Goal: Information Seeking & Learning: Find specific page/section

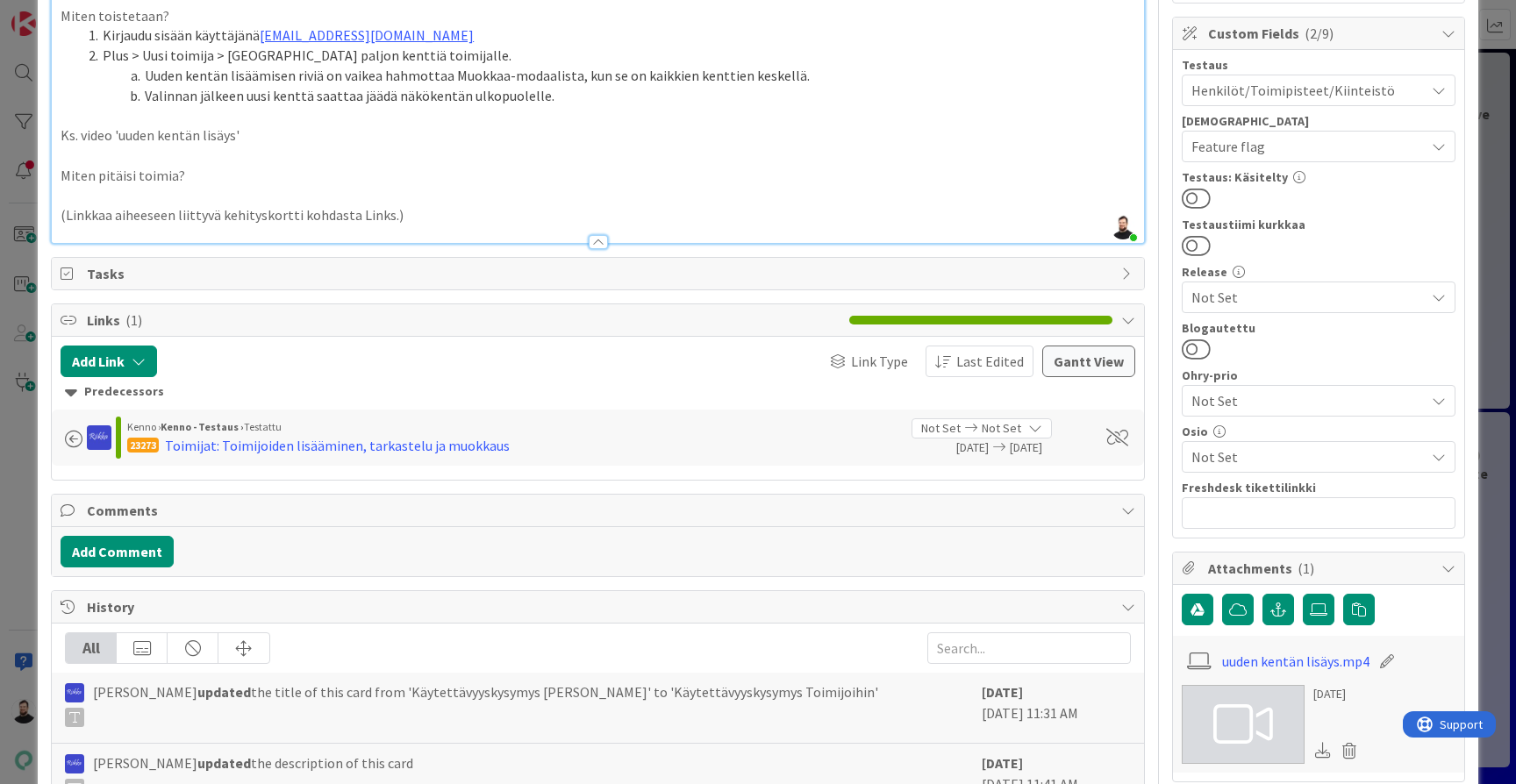
scroll to position [173, 0]
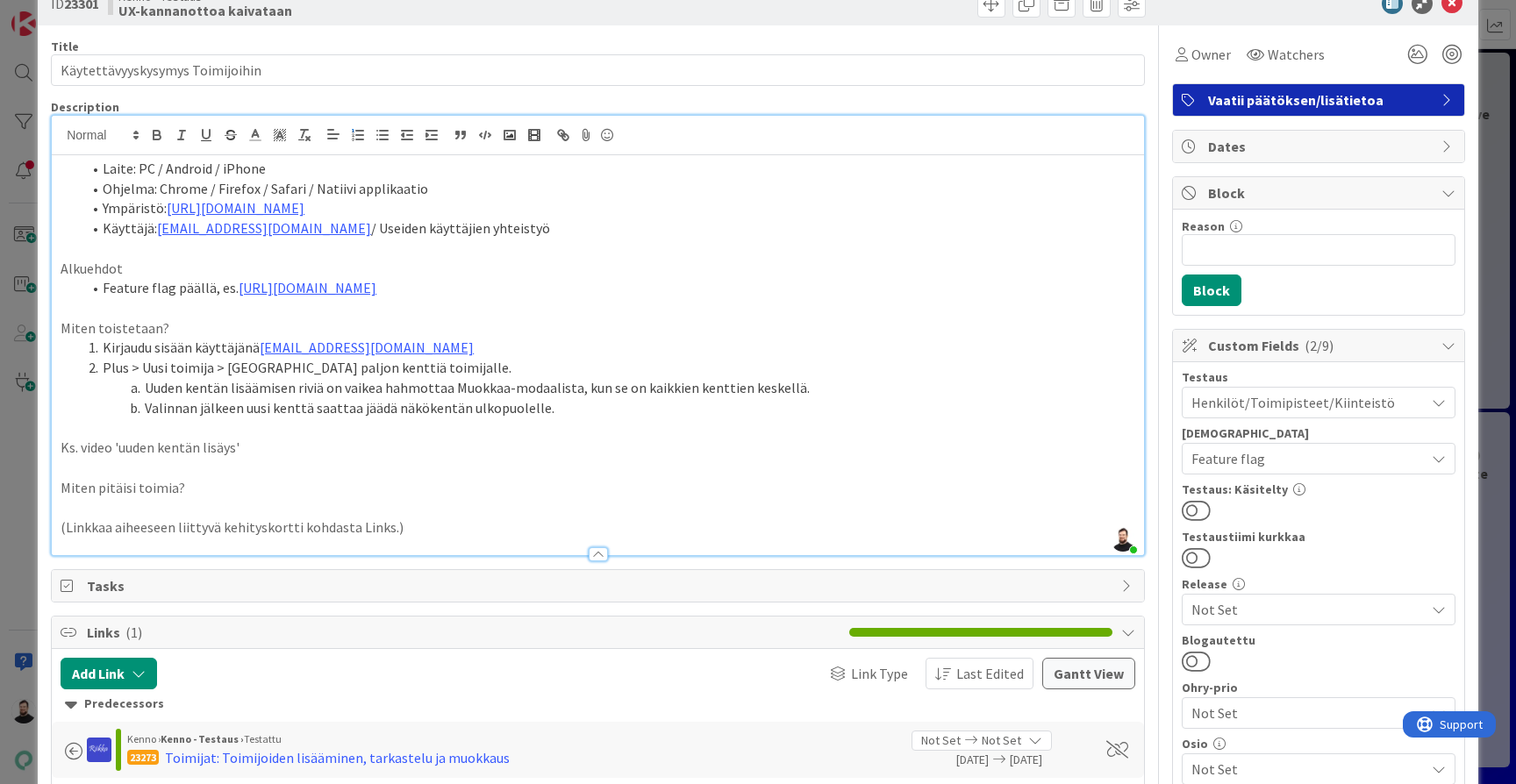
click at [13, 423] on div "ID 23301 Kenno - Testaus UX-kannanottoa kaivataan Title 31 / 128 Käytettävyysky…" at bounding box center [758, 392] width 1516 height 784
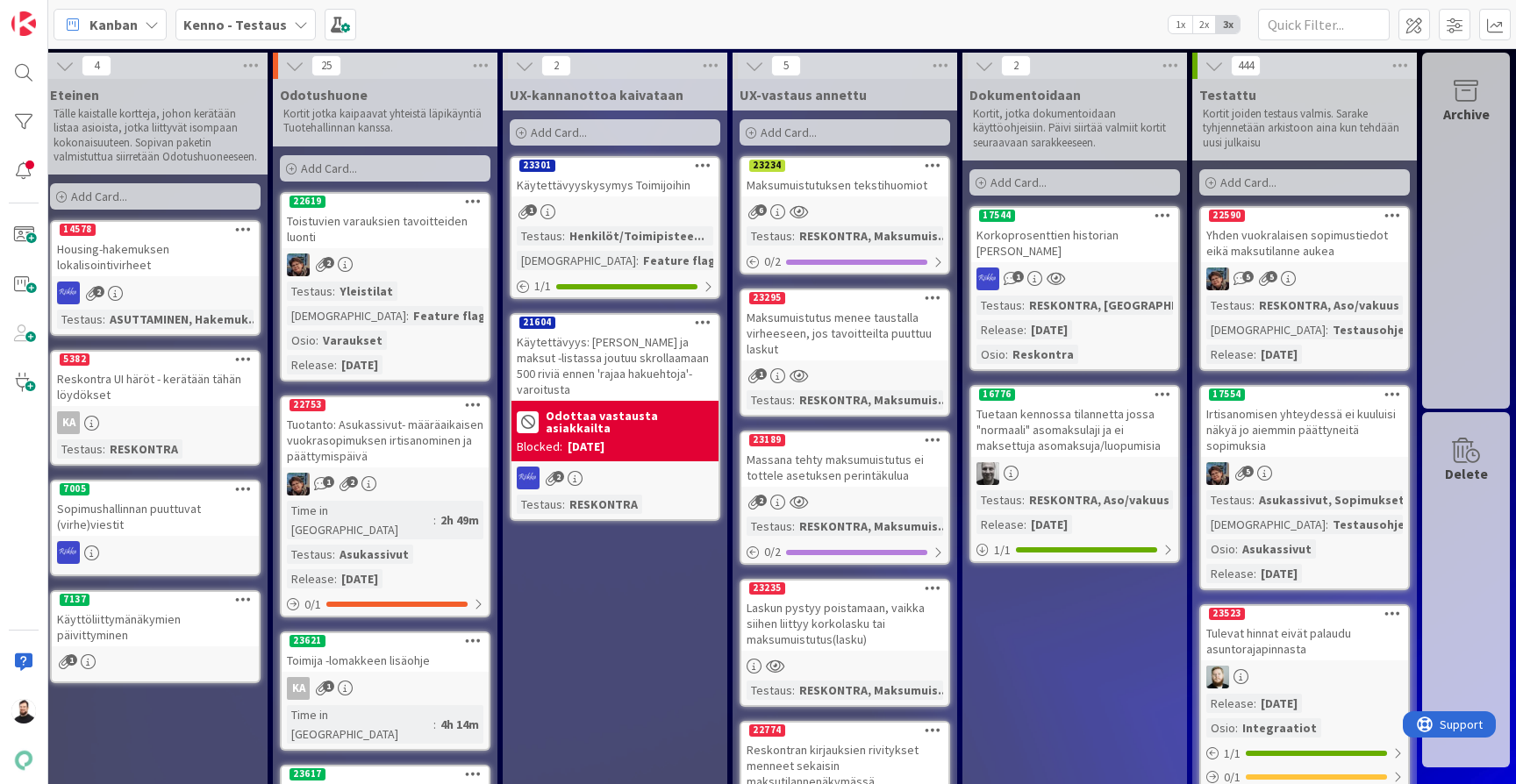
click at [615, 358] on div "Käytettävyys: [PERSON_NAME] ja maksut -listassa joutuu skrollaamaan 500 riviä e…" at bounding box center [614, 365] width 207 height 70
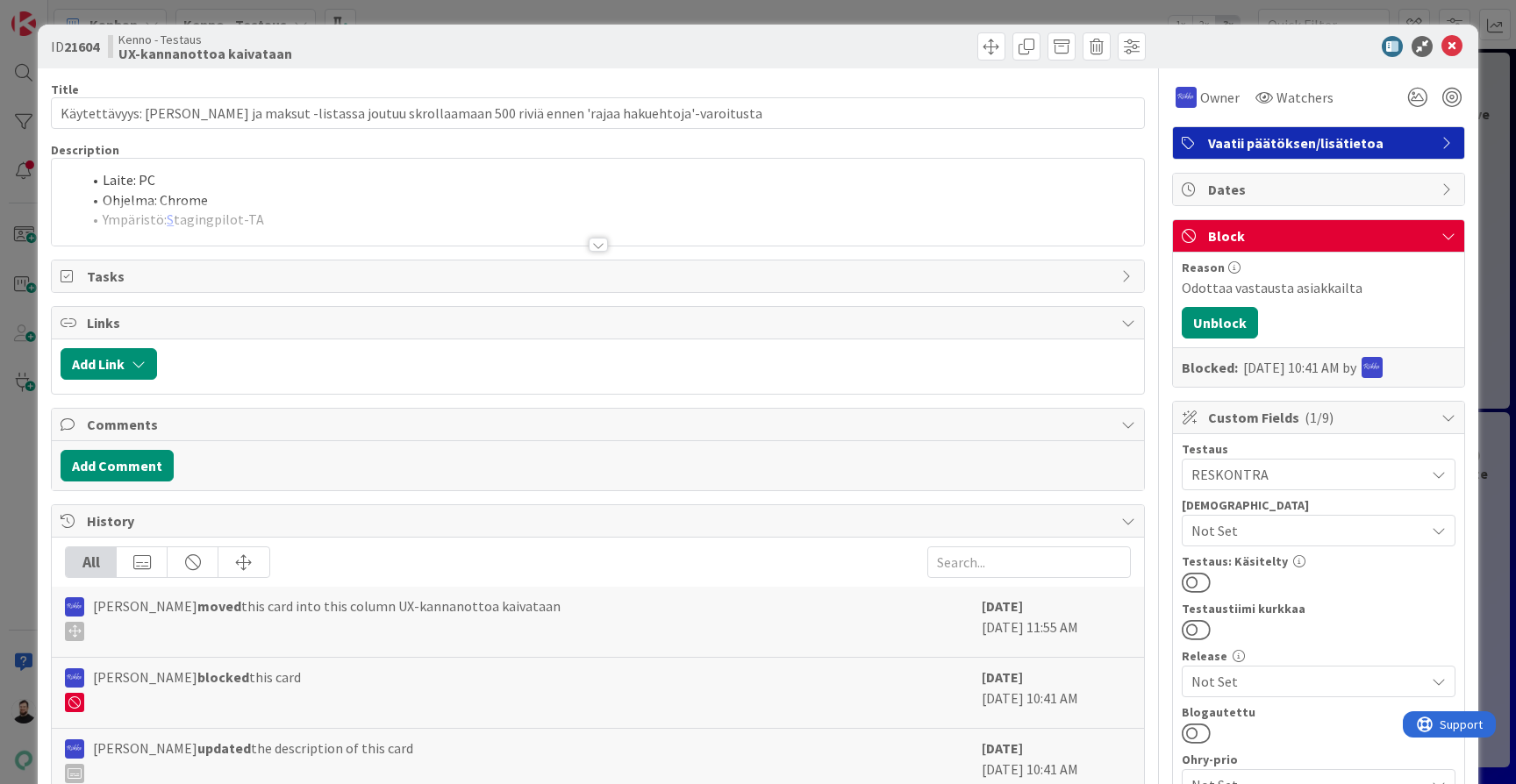
click at [597, 239] on div at bounding box center [599, 245] width 19 height 14
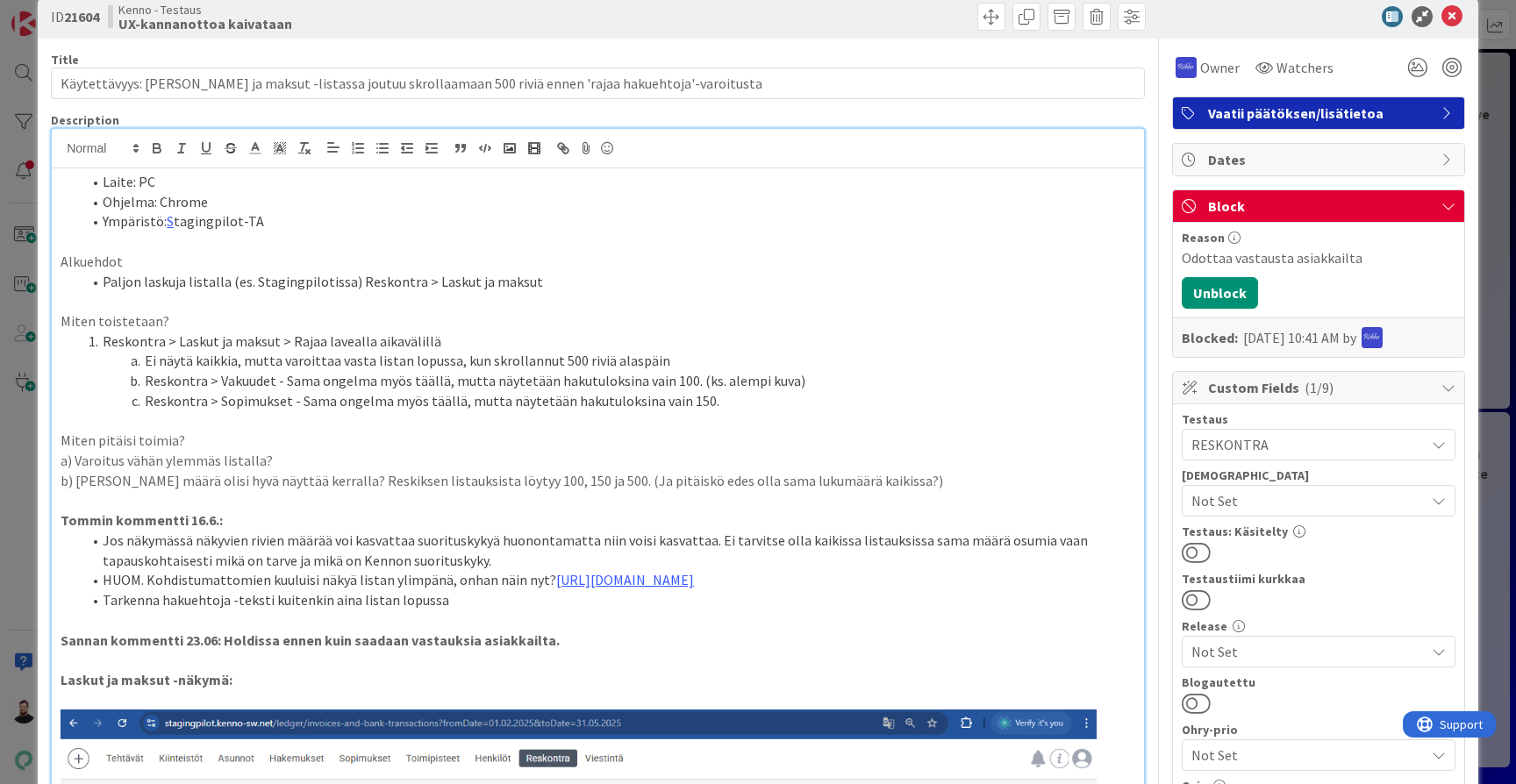
scroll to position [51, 0]
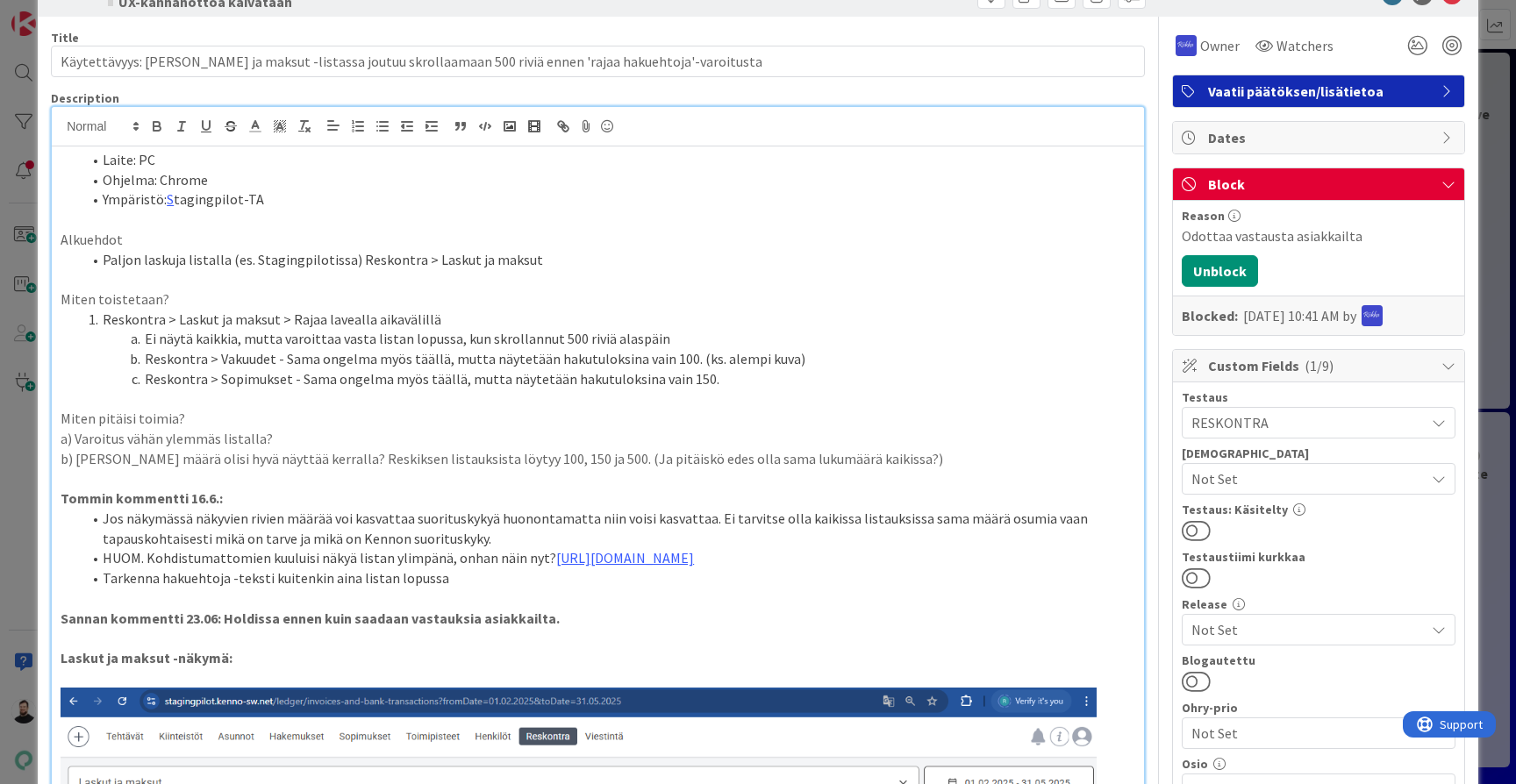
click at [34, 553] on div "ID 21604 Kenno - Testaus UX-kannanottoa kaivataan Title 106 / 128 Käytettävyys:…" at bounding box center [758, 392] width 1516 height 784
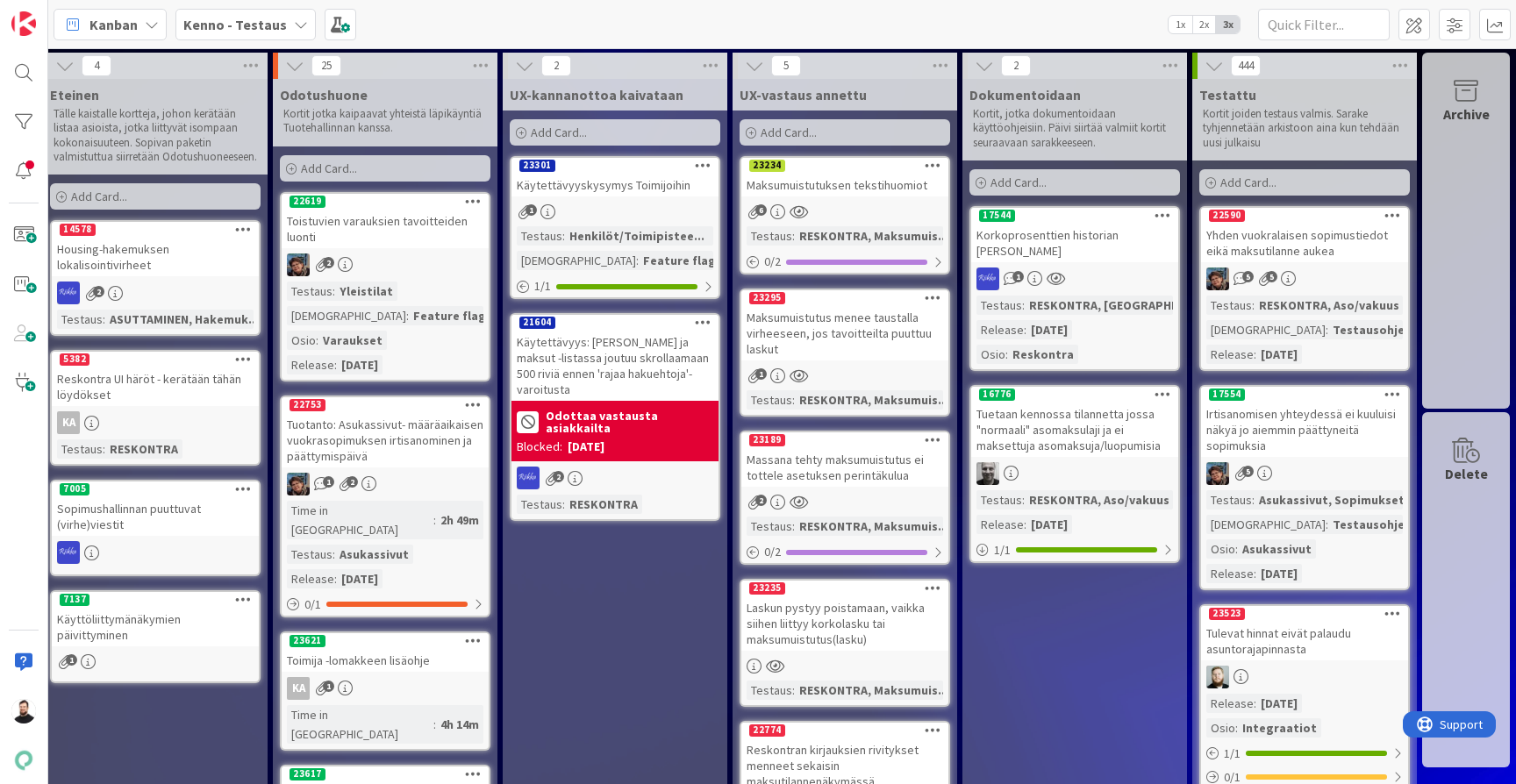
click at [656, 181] on div "Käytettävyyskysymys Toimijoihin" at bounding box center [614, 185] width 207 height 22
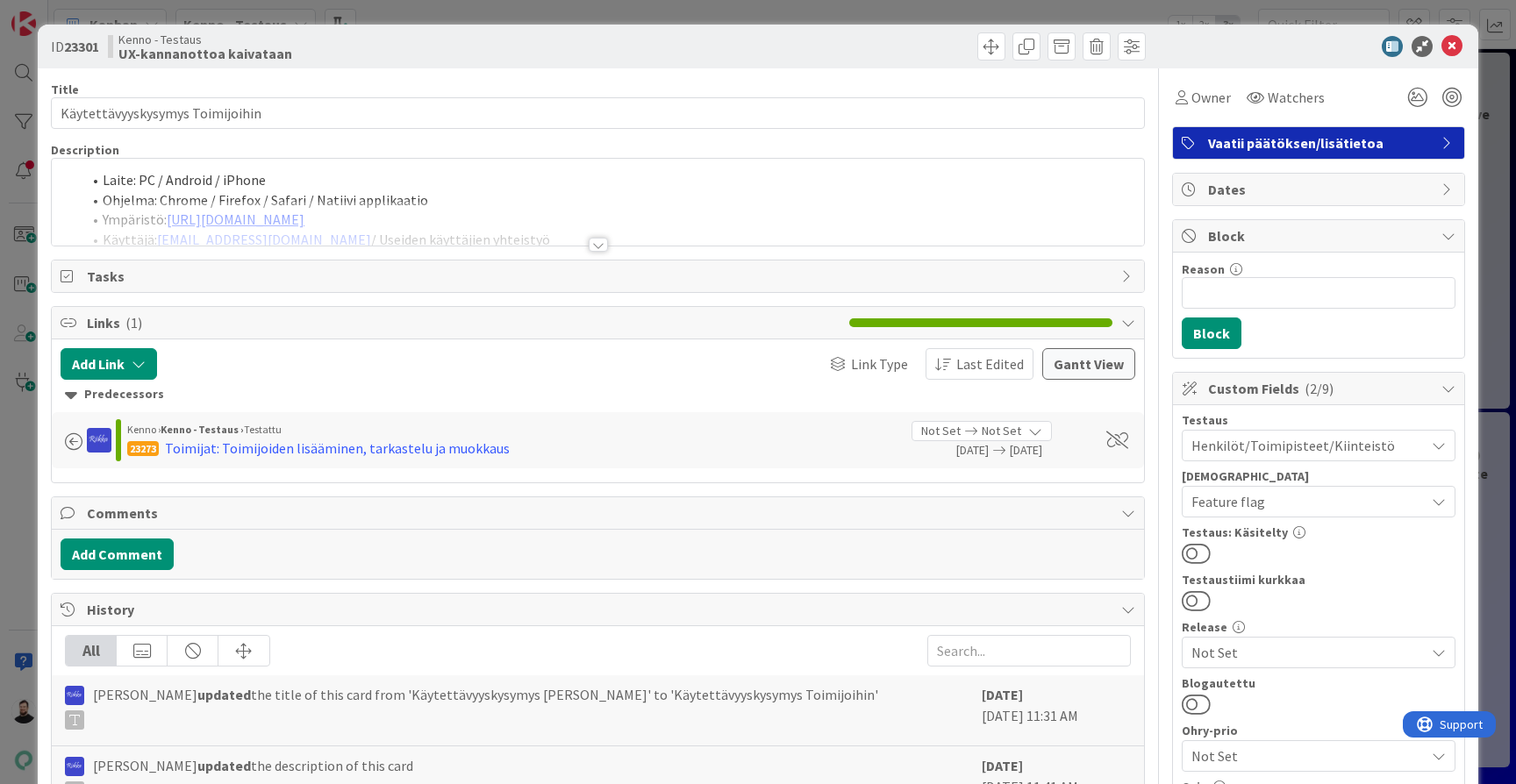
click at [610, 246] on div at bounding box center [598, 237] width 1094 height 19
click at [602, 246] on div at bounding box center [599, 245] width 19 height 14
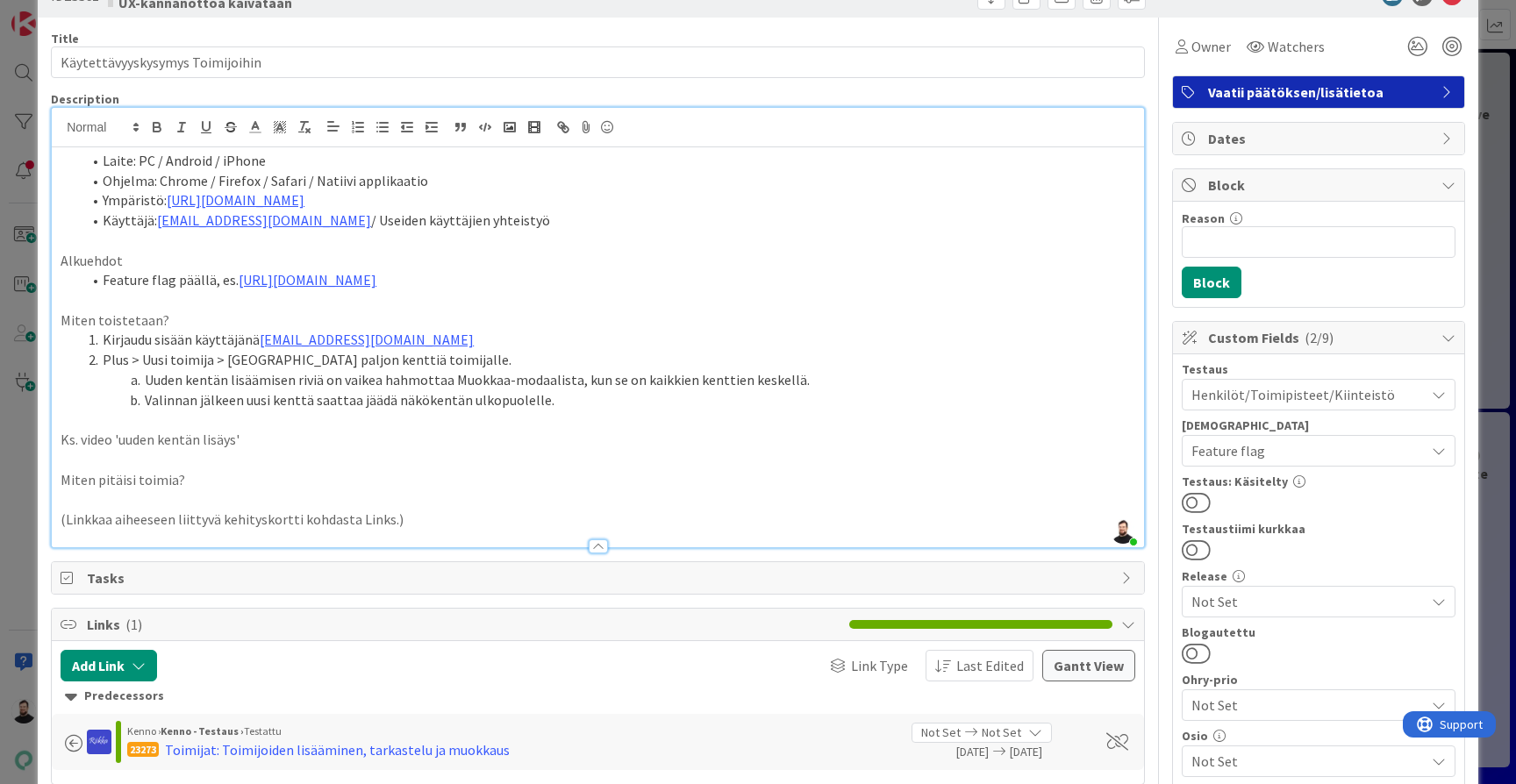
scroll to position [57, 0]
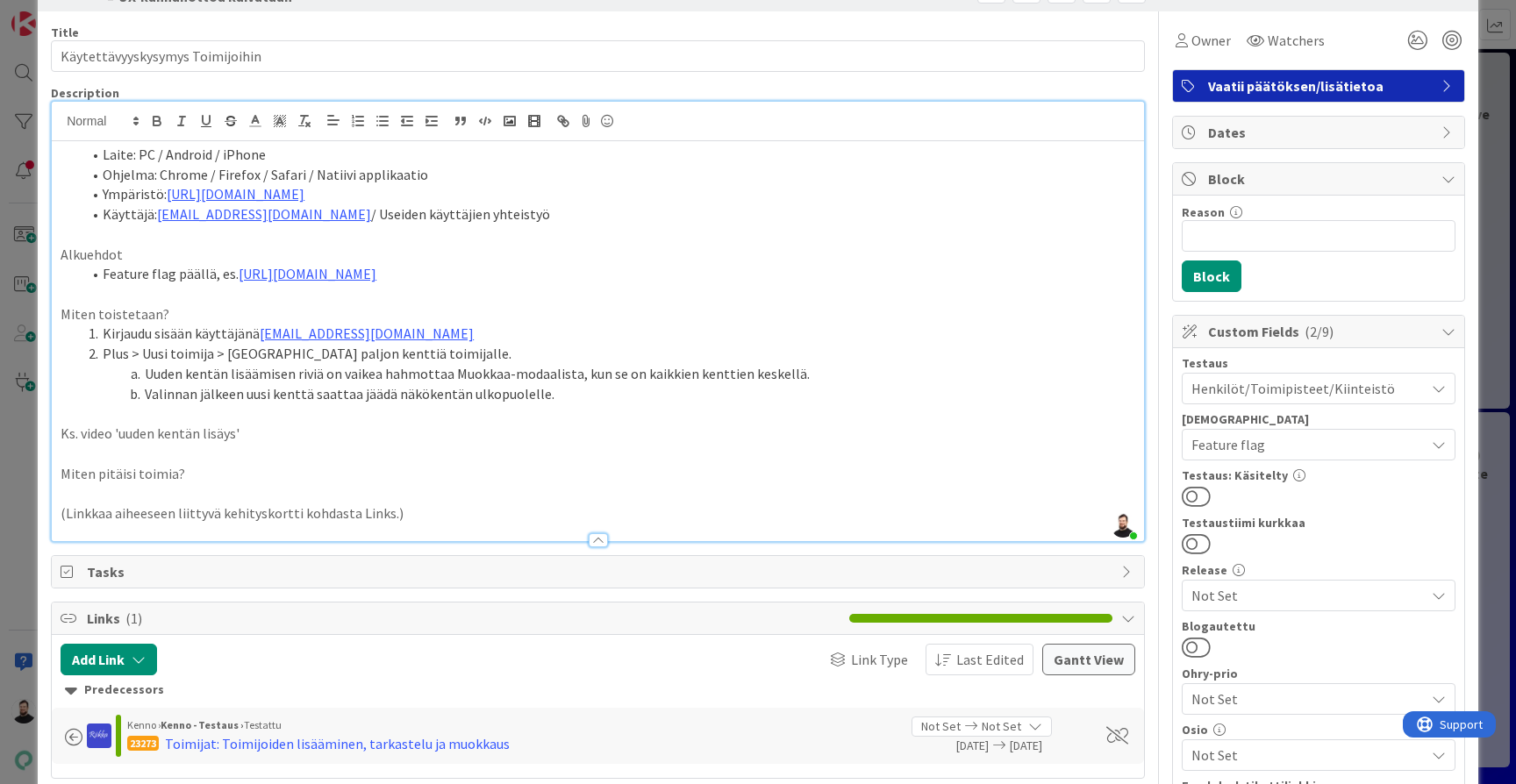
click at [560, 464] on p "Miten pitäisi toimia?" at bounding box center [598, 474] width 1075 height 20
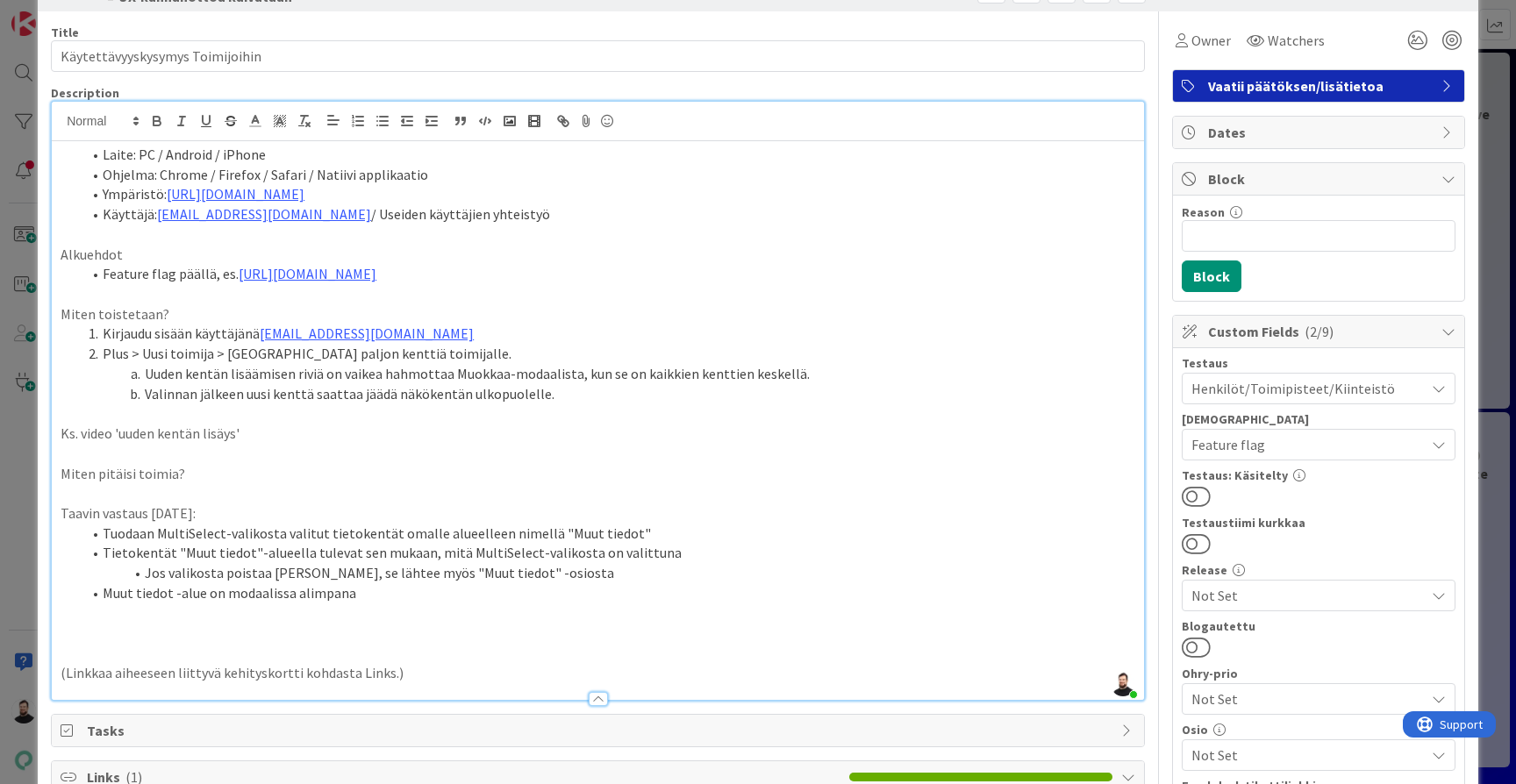
click at [528, 603] on p at bounding box center [598, 613] width 1075 height 20
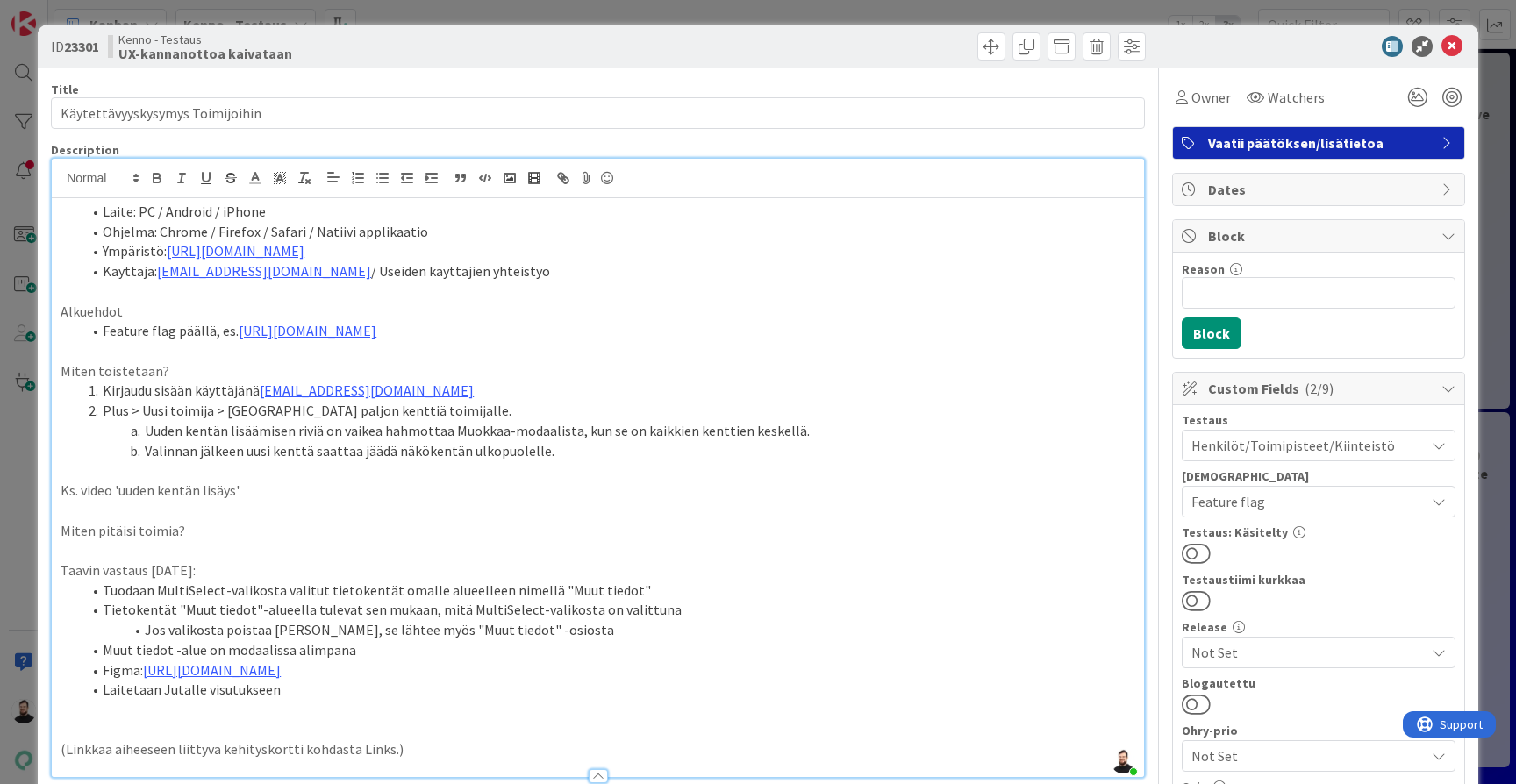
scroll to position [0, 0]
click at [1197, 104] on span "Owner" at bounding box center [1211, 97] width 40 height 21
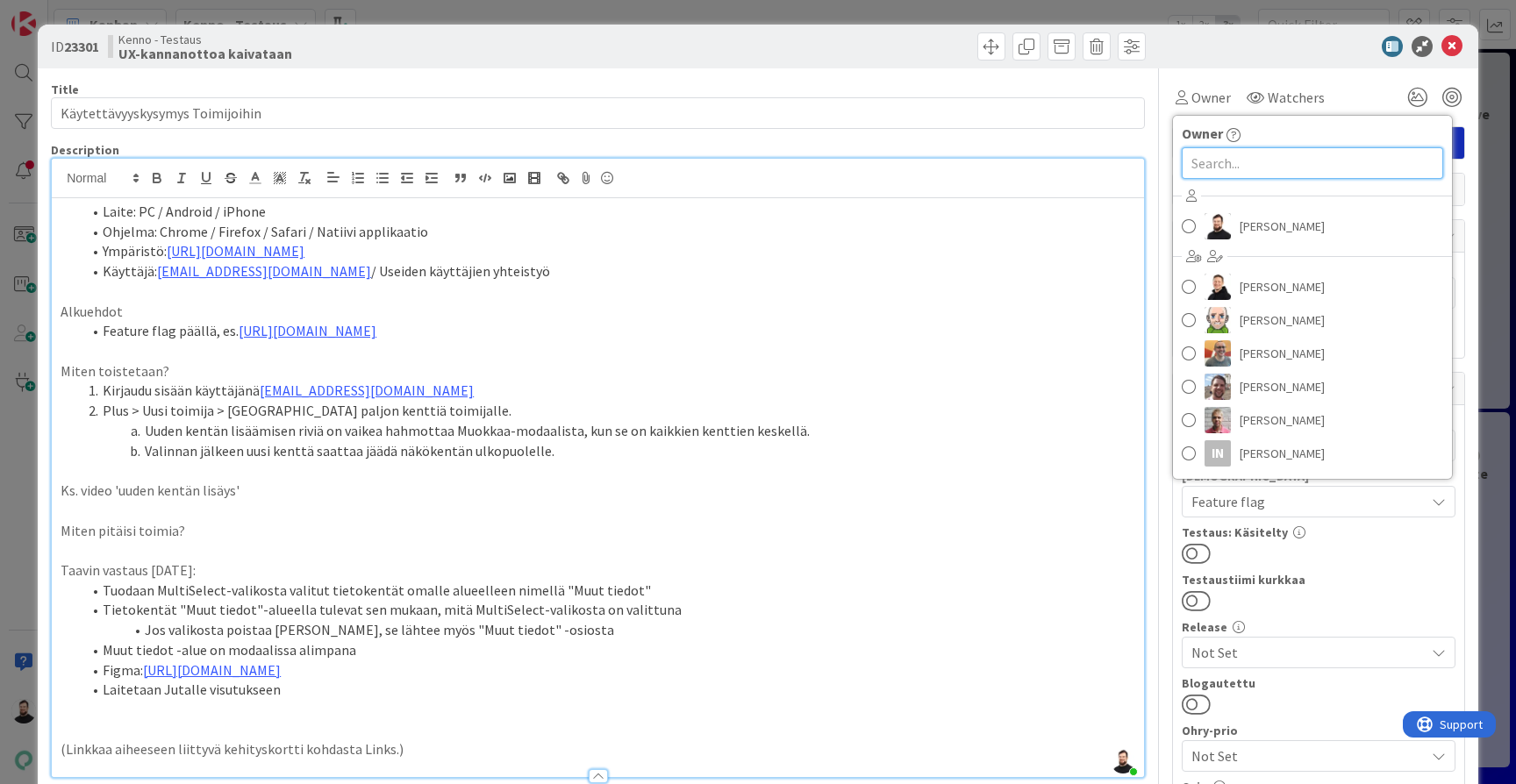
click at [1217, 158] on input "text" at bounding box center [1312, 163] width 261 height 32
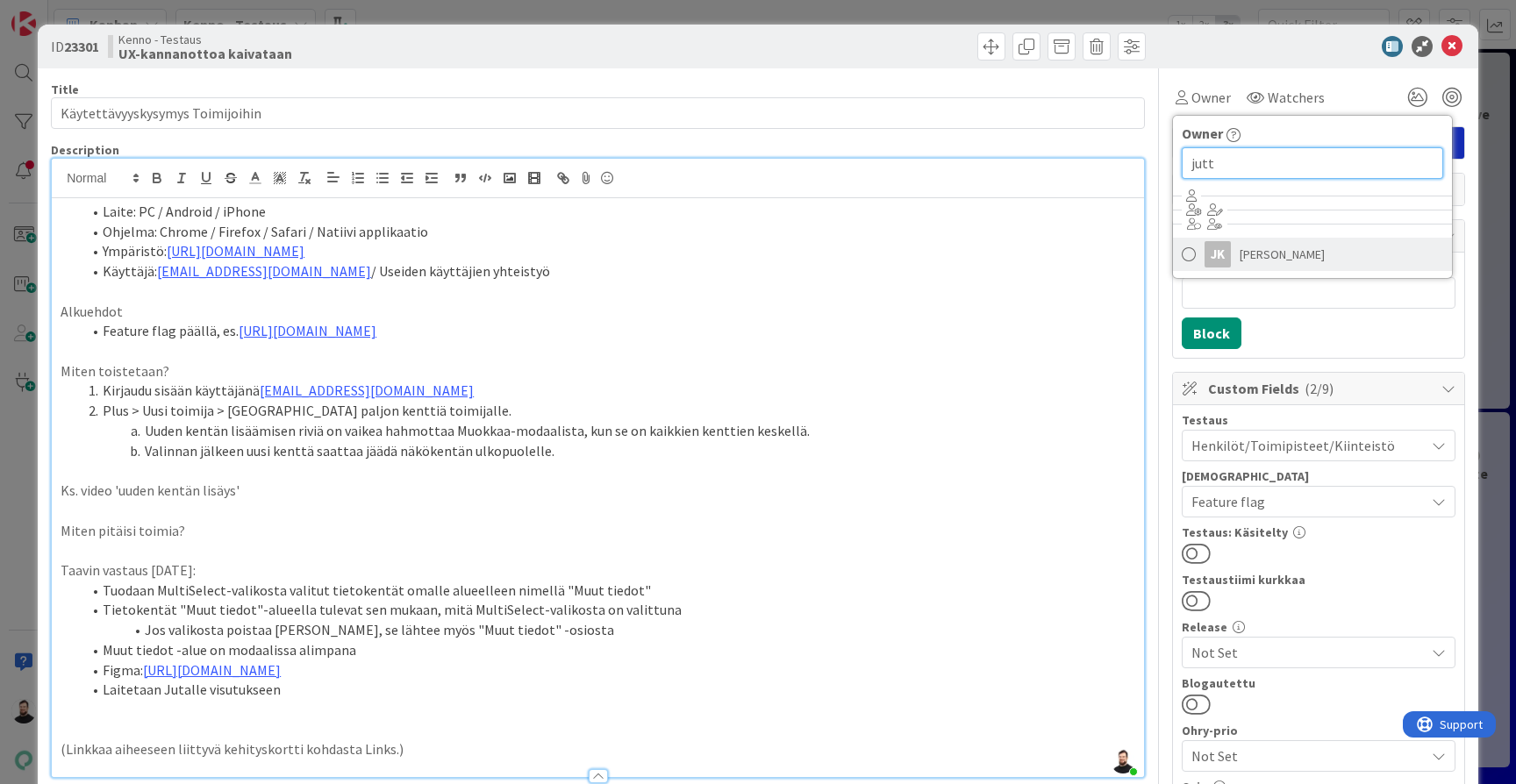
type input "jutt"
click at [1261, 260] on span "[PERSON_NAME]" at bounding box center [1283, 254] width 86 height 26
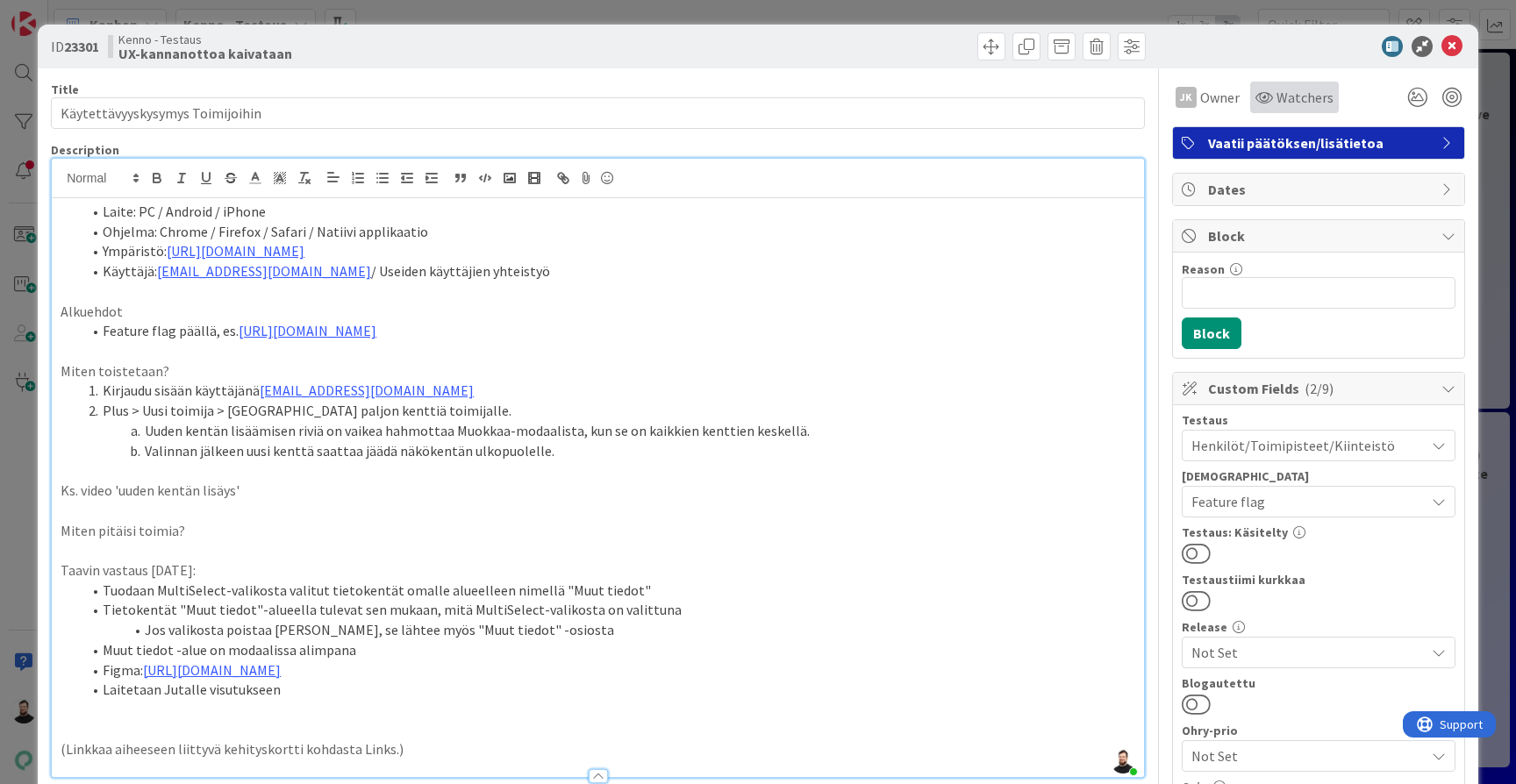
click at [1304, 100] on span "Watchers" at bounding box center [1305, 97] width 57 height 21
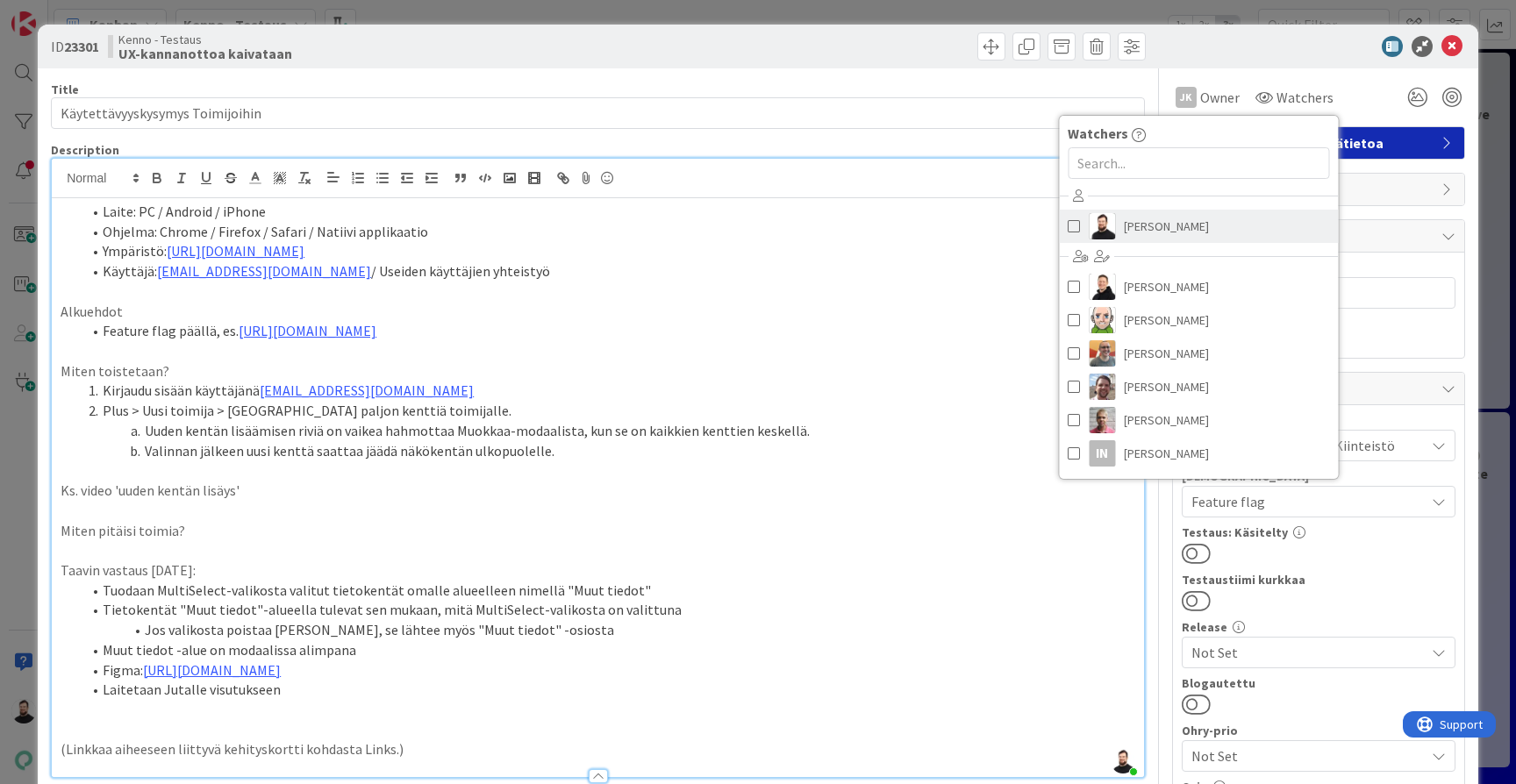
click at [1148, 224] on span "[PERSON_NAME]" at bounding box center [1167, 225] width 86 height 26
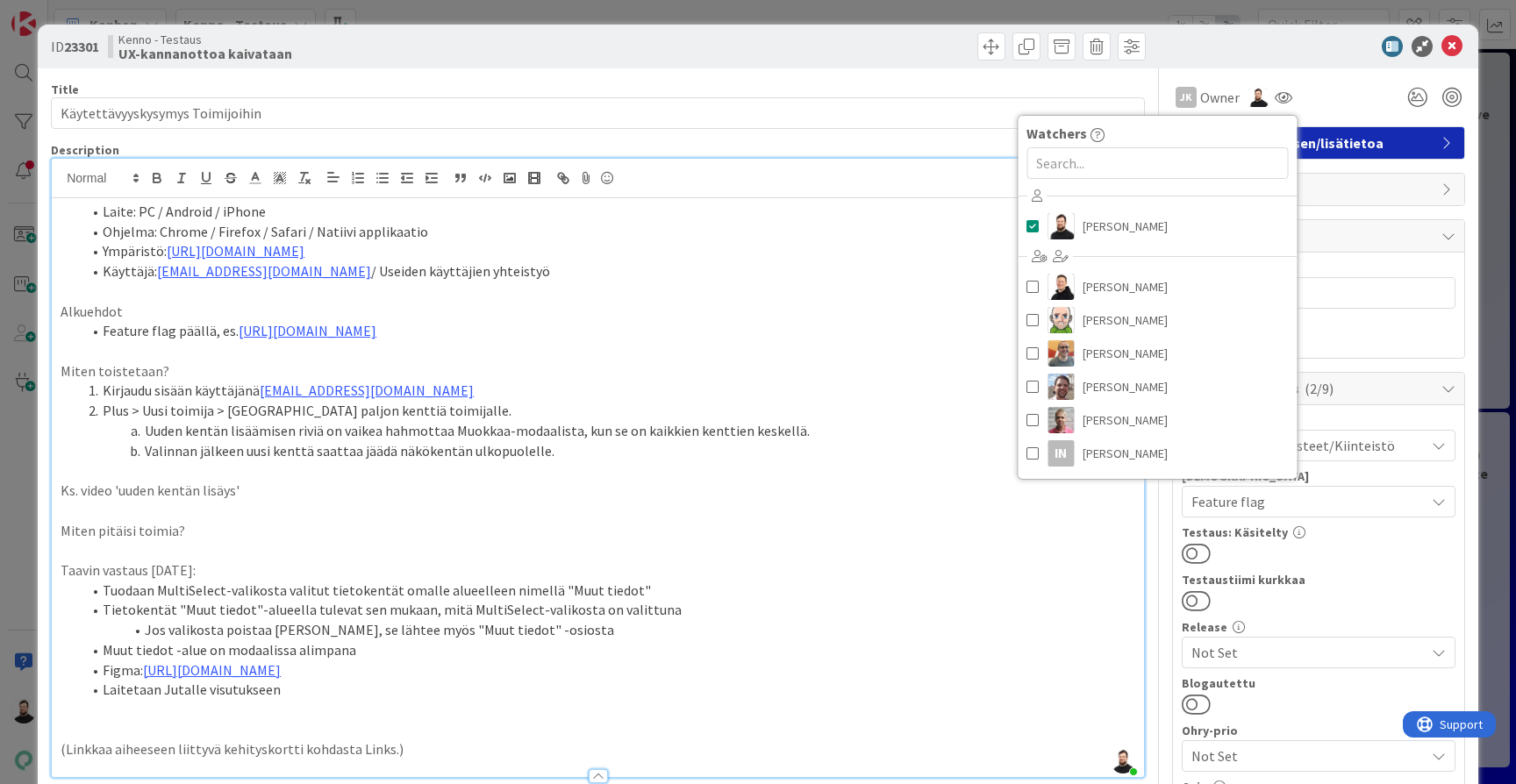
click at [976, 294] on p at bounding box center [598, 291] width 1075 height 20
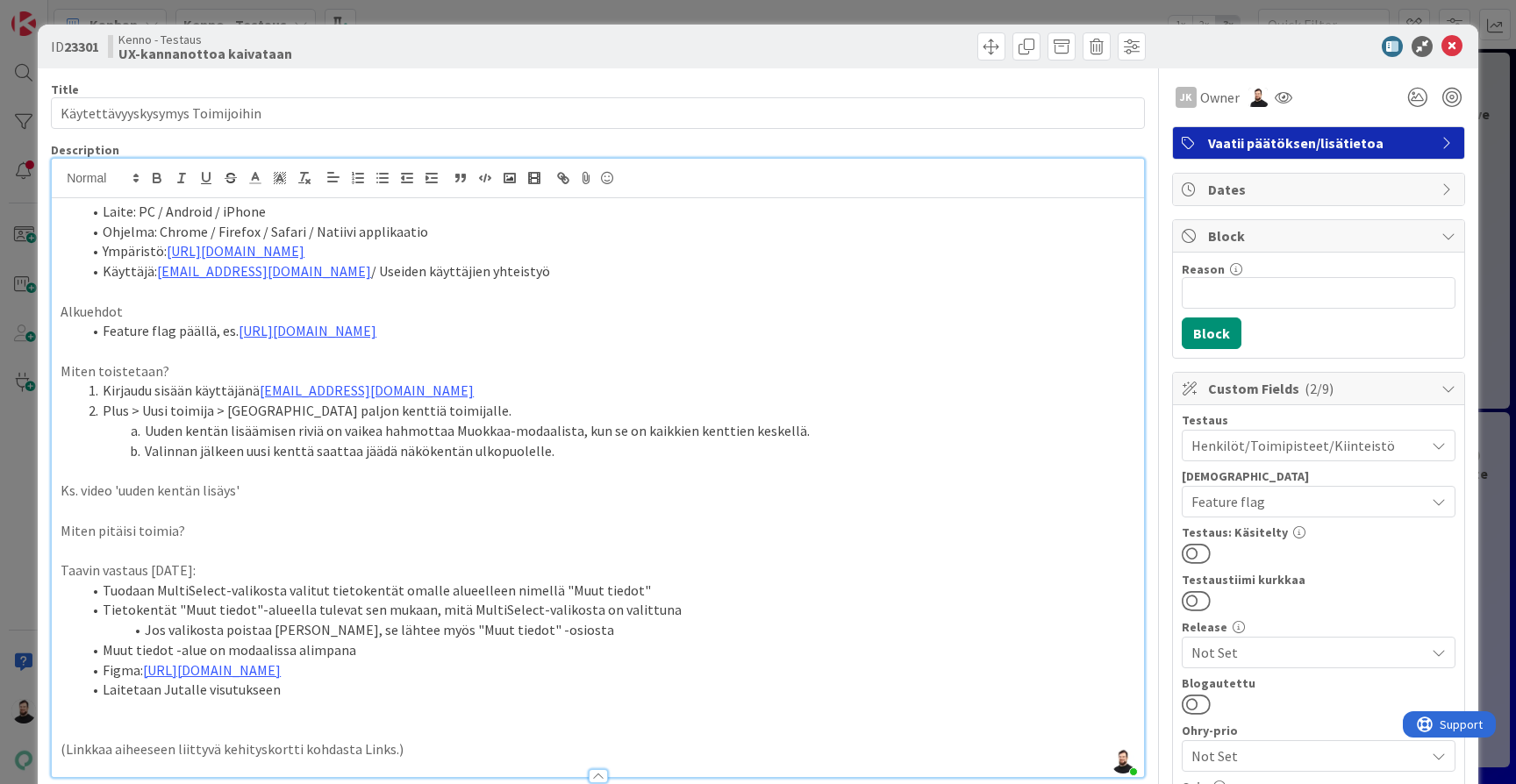
click at [23, 523] on div "ID 23301 Kenno - Testaus UX-kannanottoa kaivataan Title 31 / 128 Käytettävyysky…" at bounding box center [758, 392] width 1516 height 784
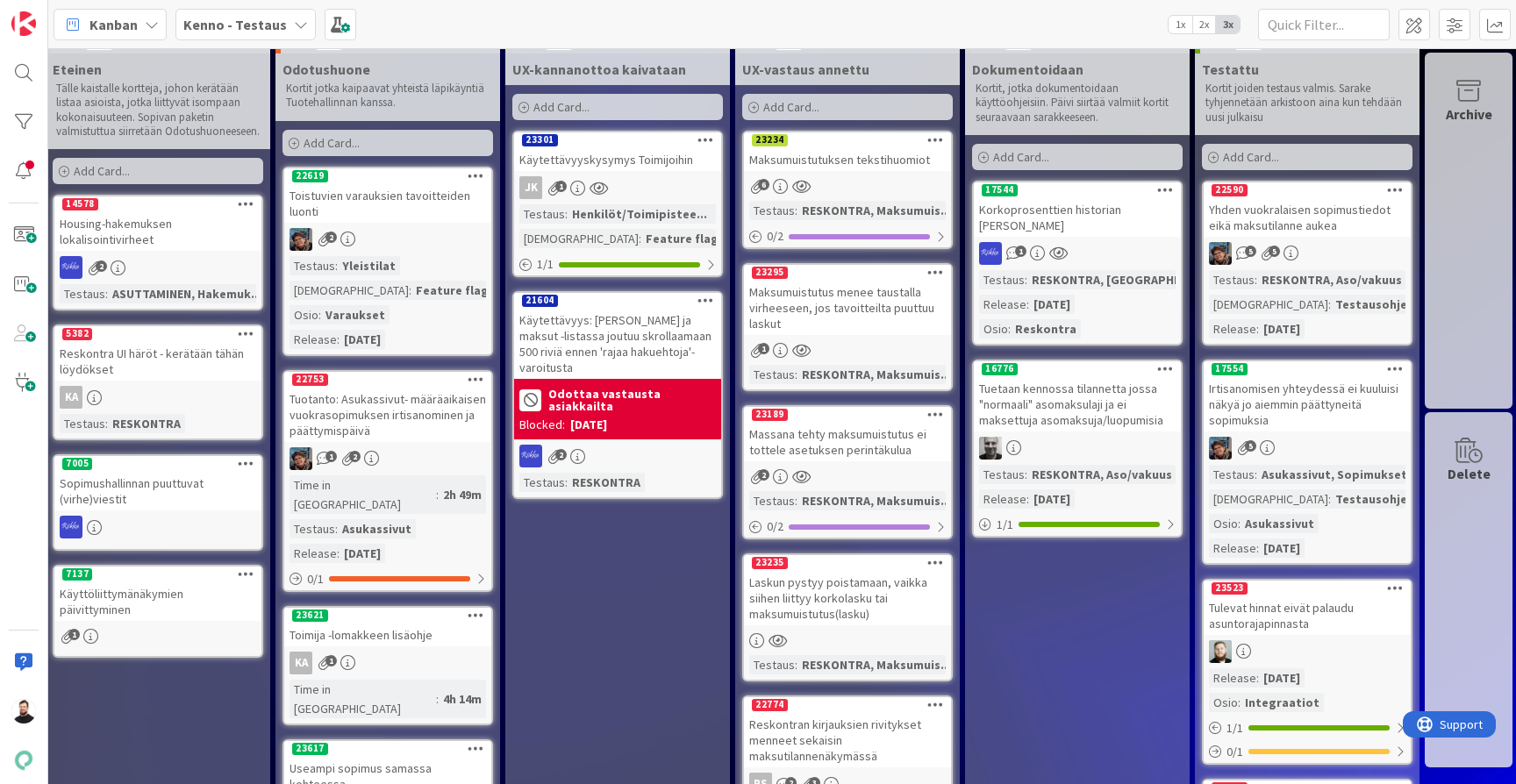
scroll to position [41, 1387]
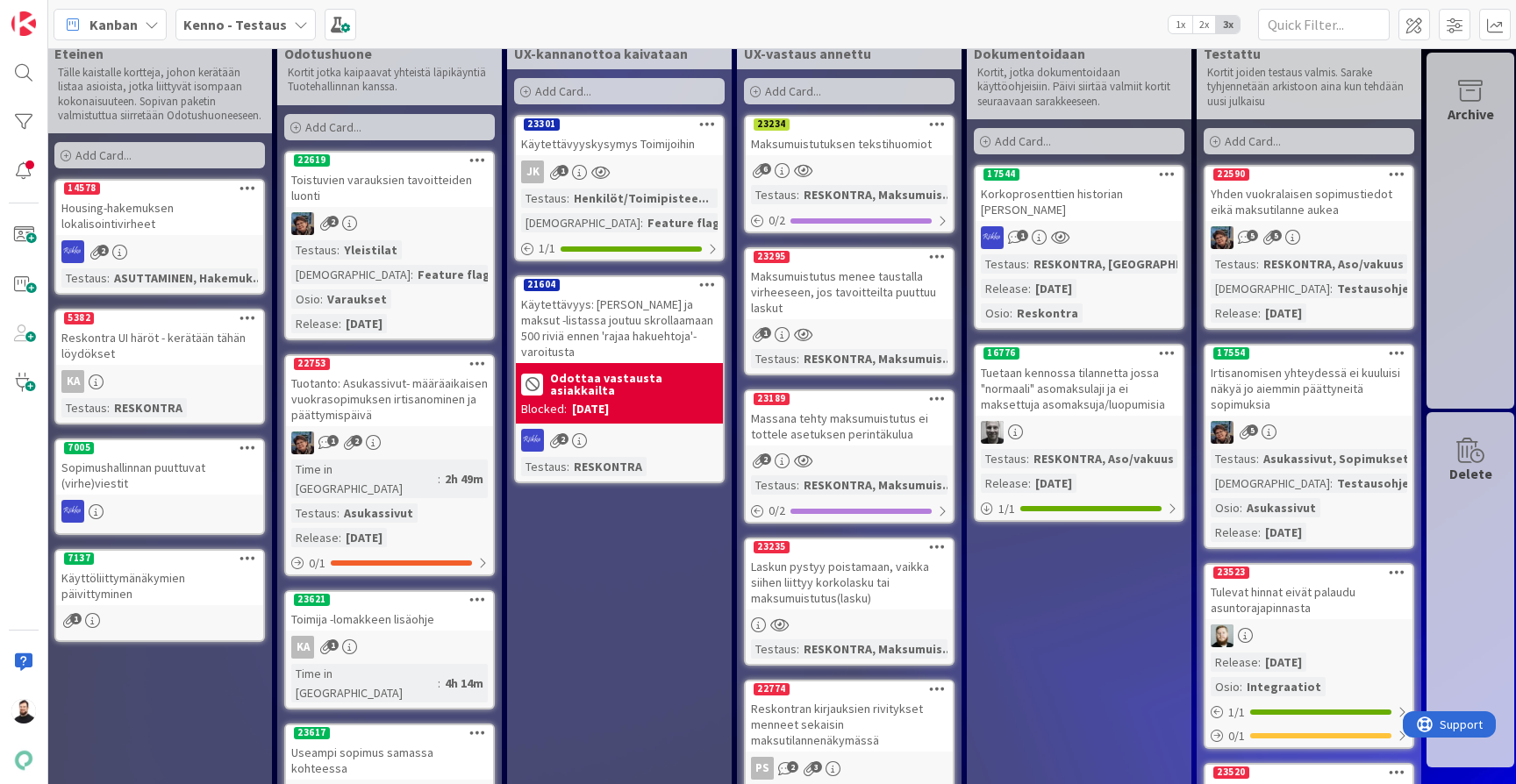
click at [670, 327] on div "Käytettävyys: [PERSON_NAME] ja maksut -listassa joutuu skrollaamaan 500 riviä e…" at bounding box center [619, 328] width 207 height 70
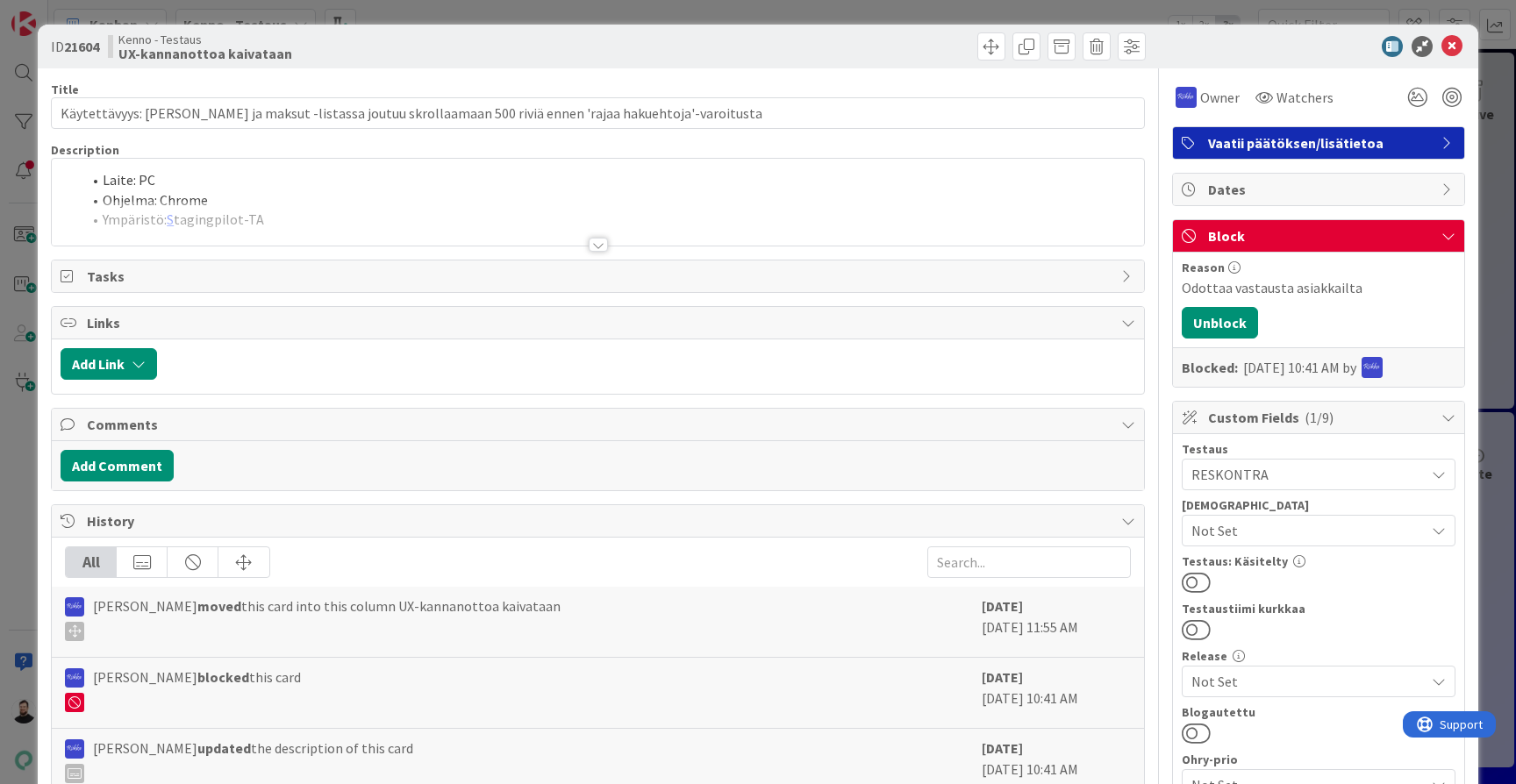
click at [611, 240] on div at bounding box center [598, 223] width 1092 height 45
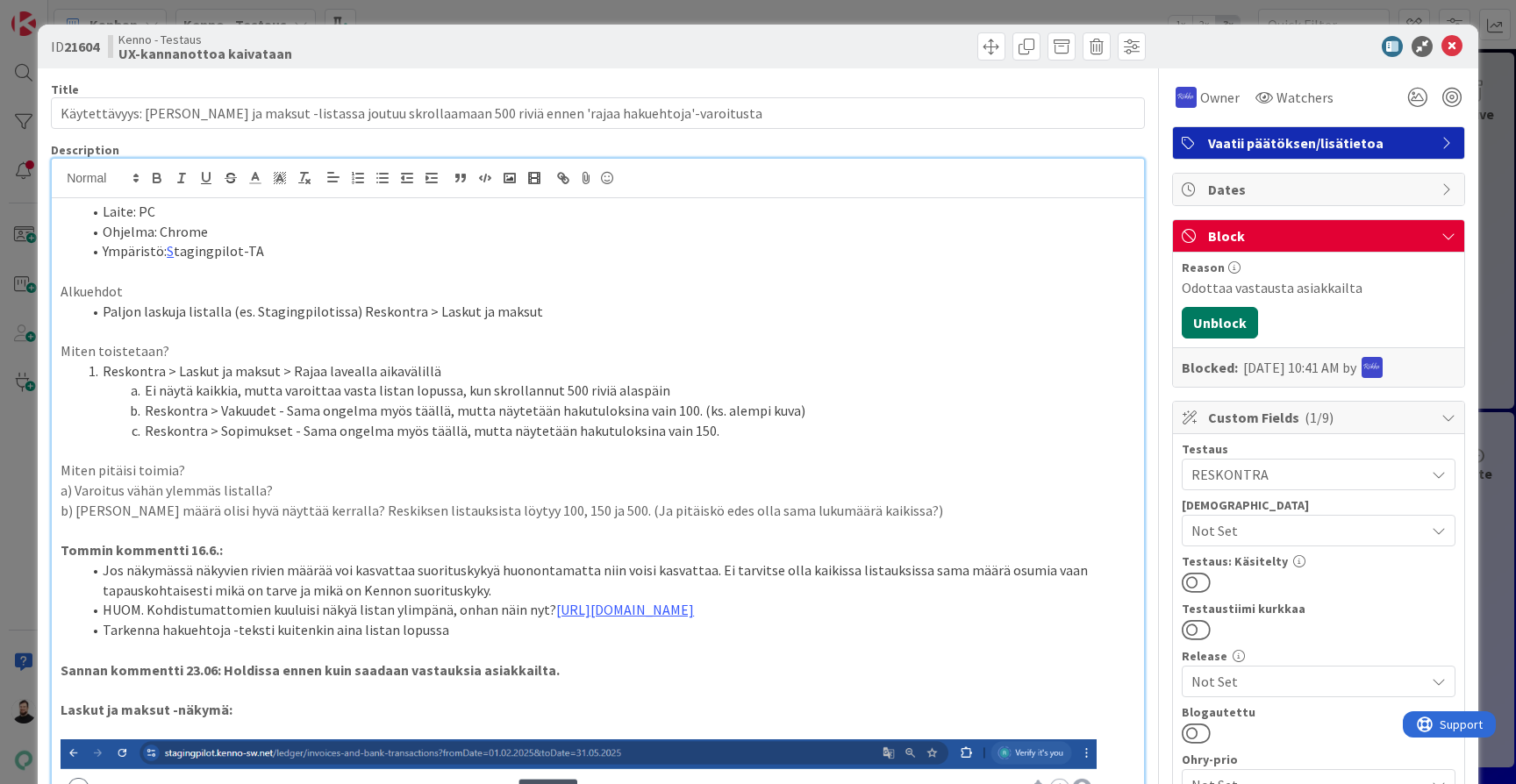
click at [1217, 321] on button "Unblock" at bounding box center [1220, 323] width 77 height 32
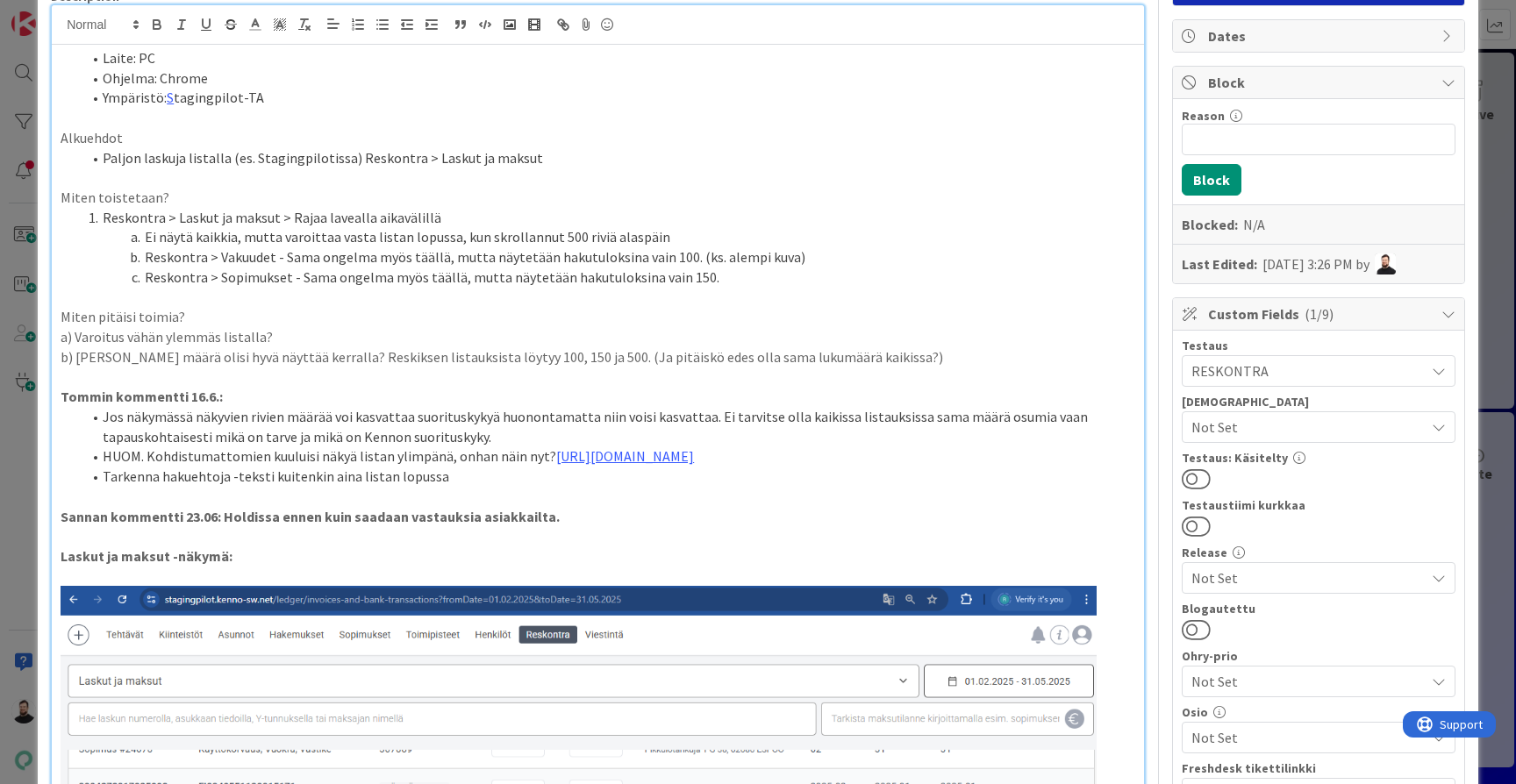
scroll to position [154, 0]
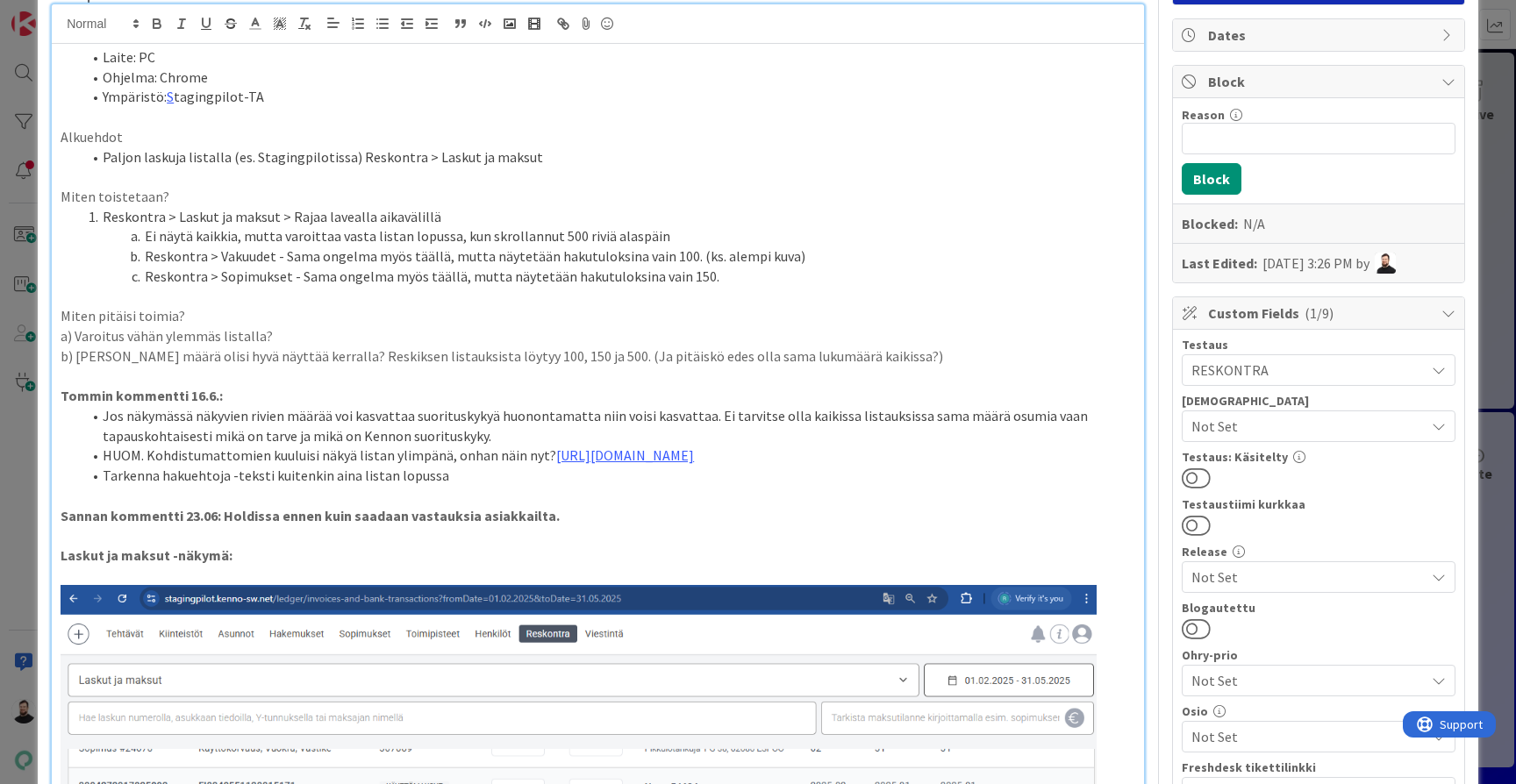
click at [891, 347] on p "b) [PERSON_NAME] määrä olisi hyvä näyttää kerralla? Reskiksen listauksista löyt…" at bounding box center [598, 357] width 1075 height 20
click at [884, 406] on li "Jos näkymässä näkyvien rivien määrää voi kasvattaa suorituskykyä huonontamatta …" at bounding box center [608, 426] width 1054 height 40
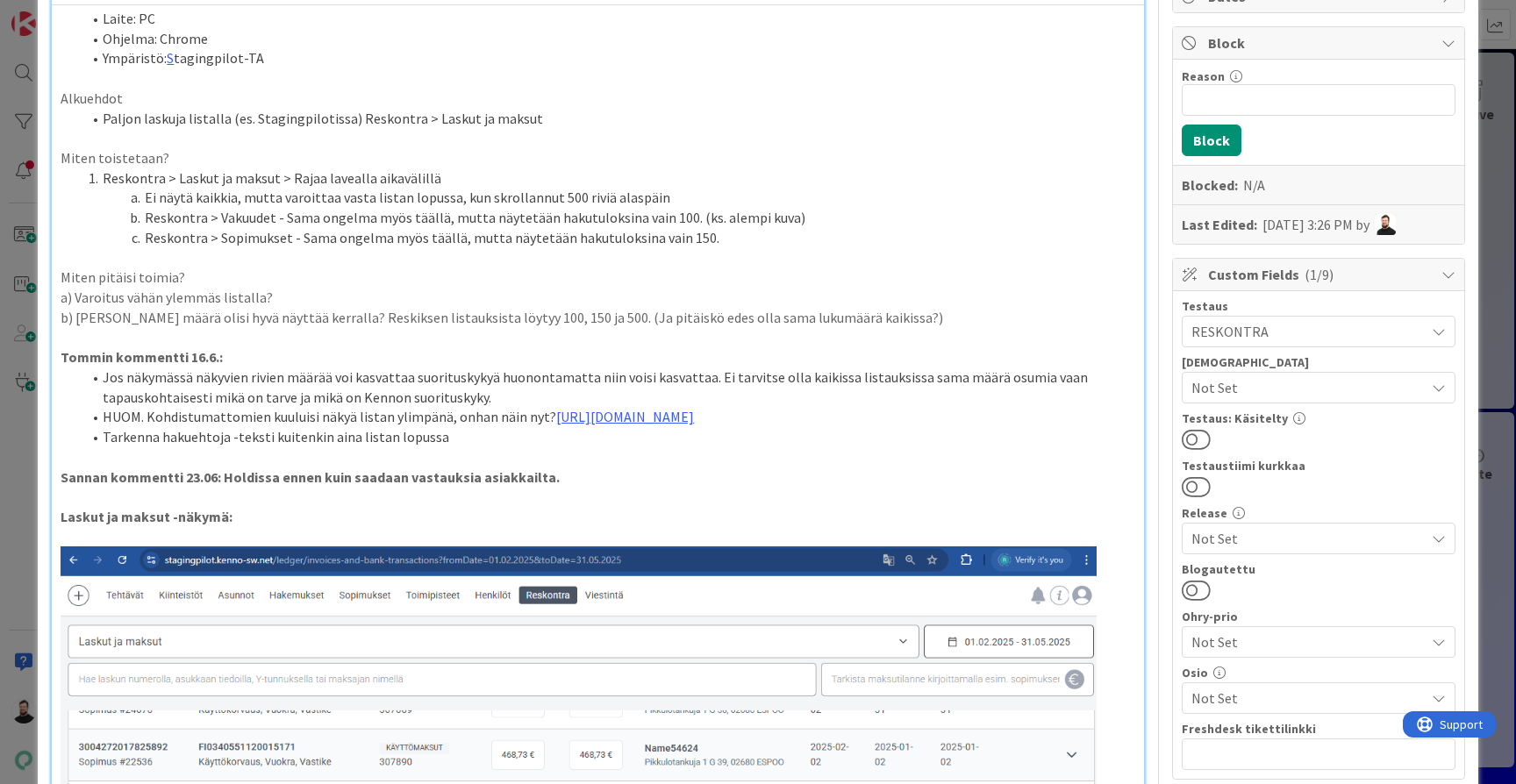
scroll to position [203, 0]
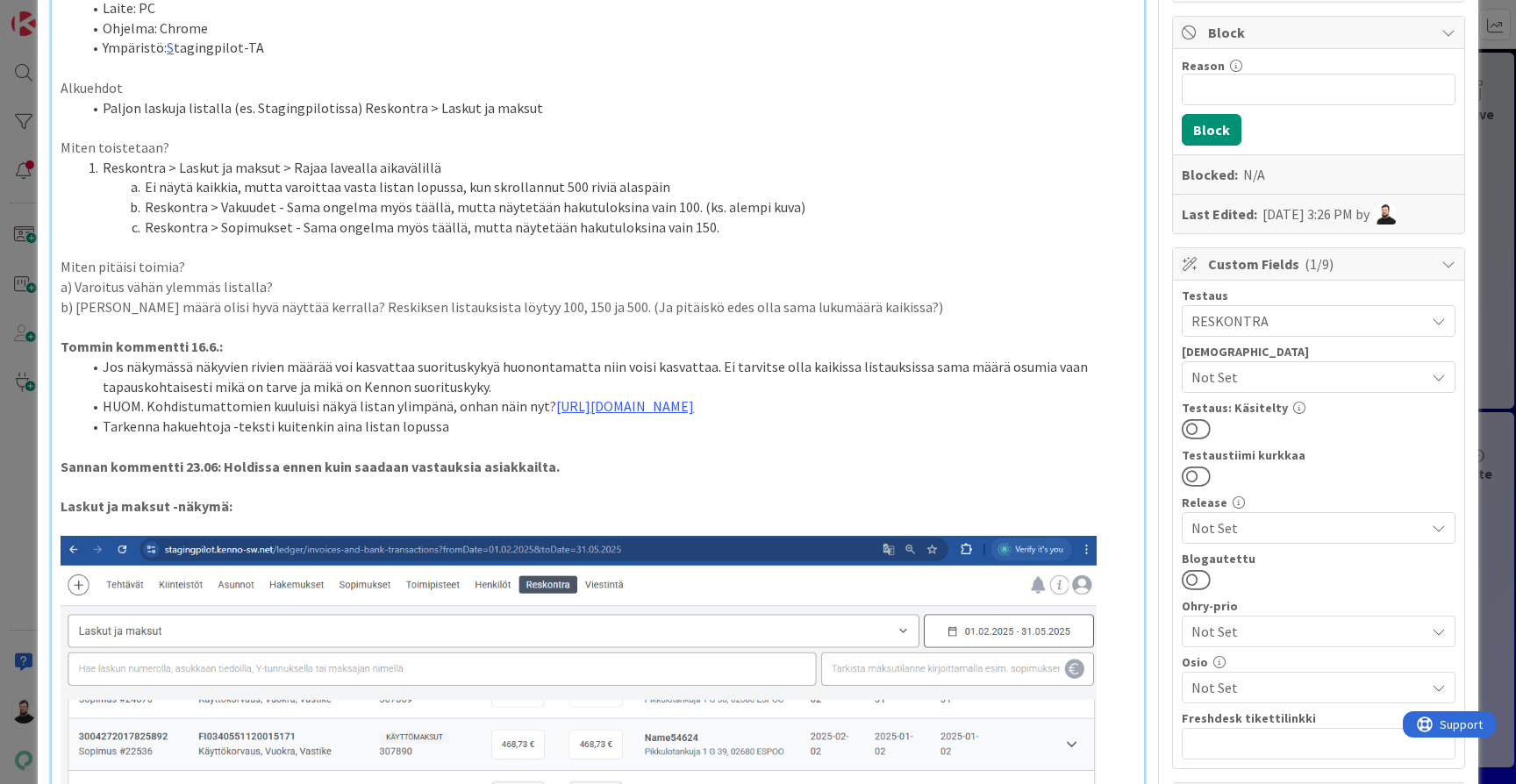
click at [744, 367] on li "Jos näkymässä näkyvien rivien määrää voi kasvattaa suorituskykyä huonontamatta …" at bounding box center [608, 377] width 1054 height 40
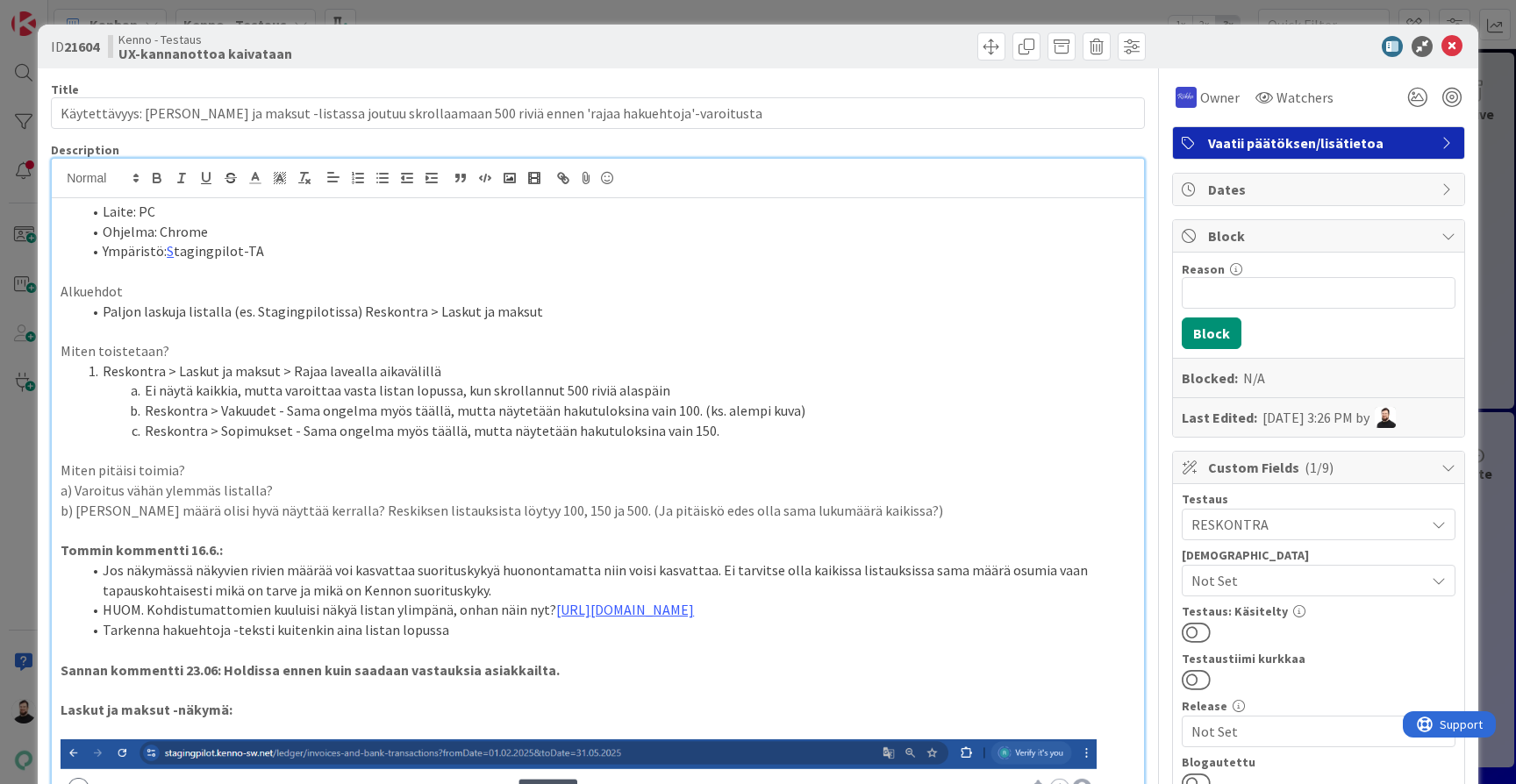
scroll to position [0, 0]
click at [1217, 96] on span "Owner" at bounding box center [1220, 97] width 40 height 21
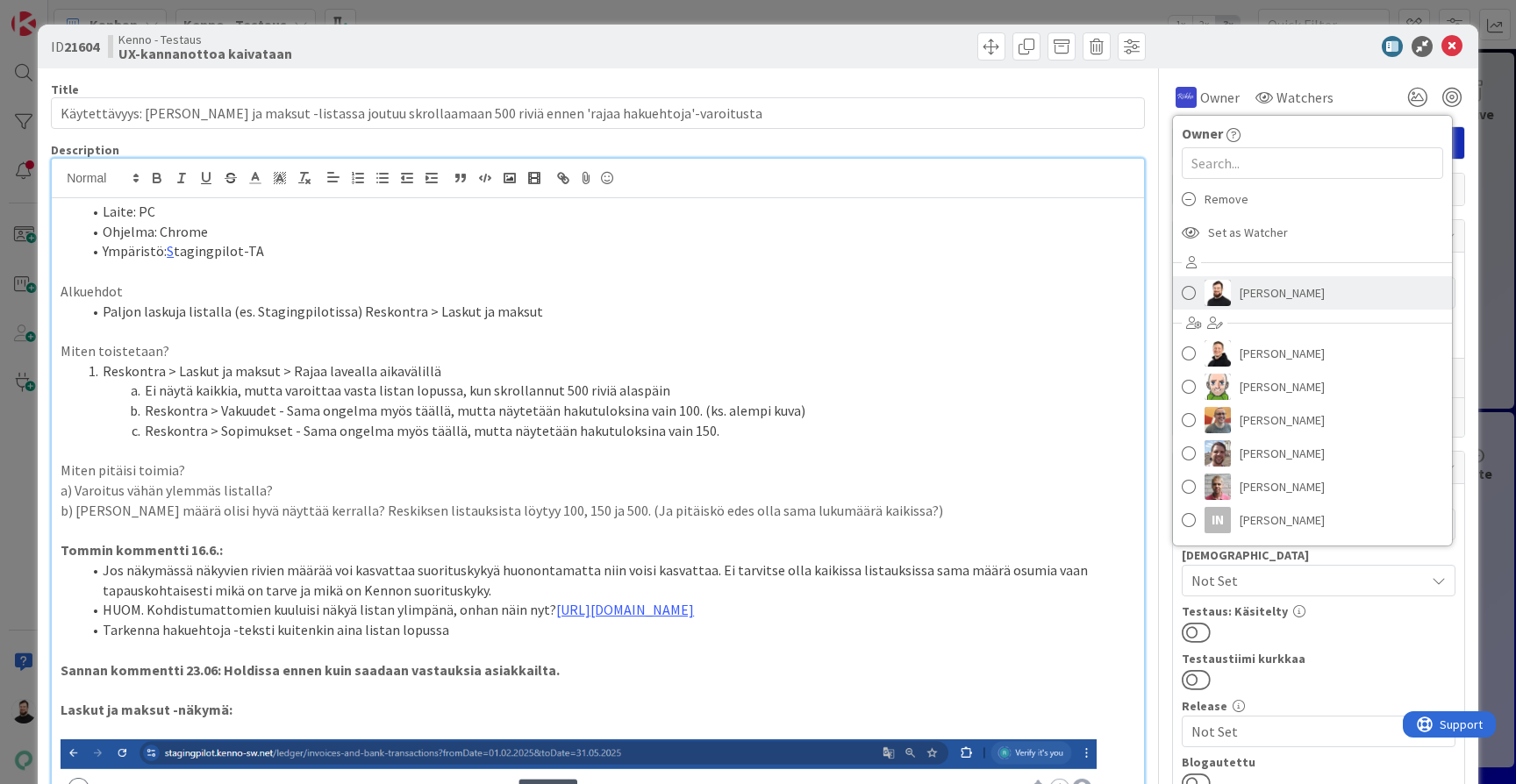
click at [1248, 281] on span "[PERSON_NAME]" at bounding box center [1283, 292] width 86 height 26
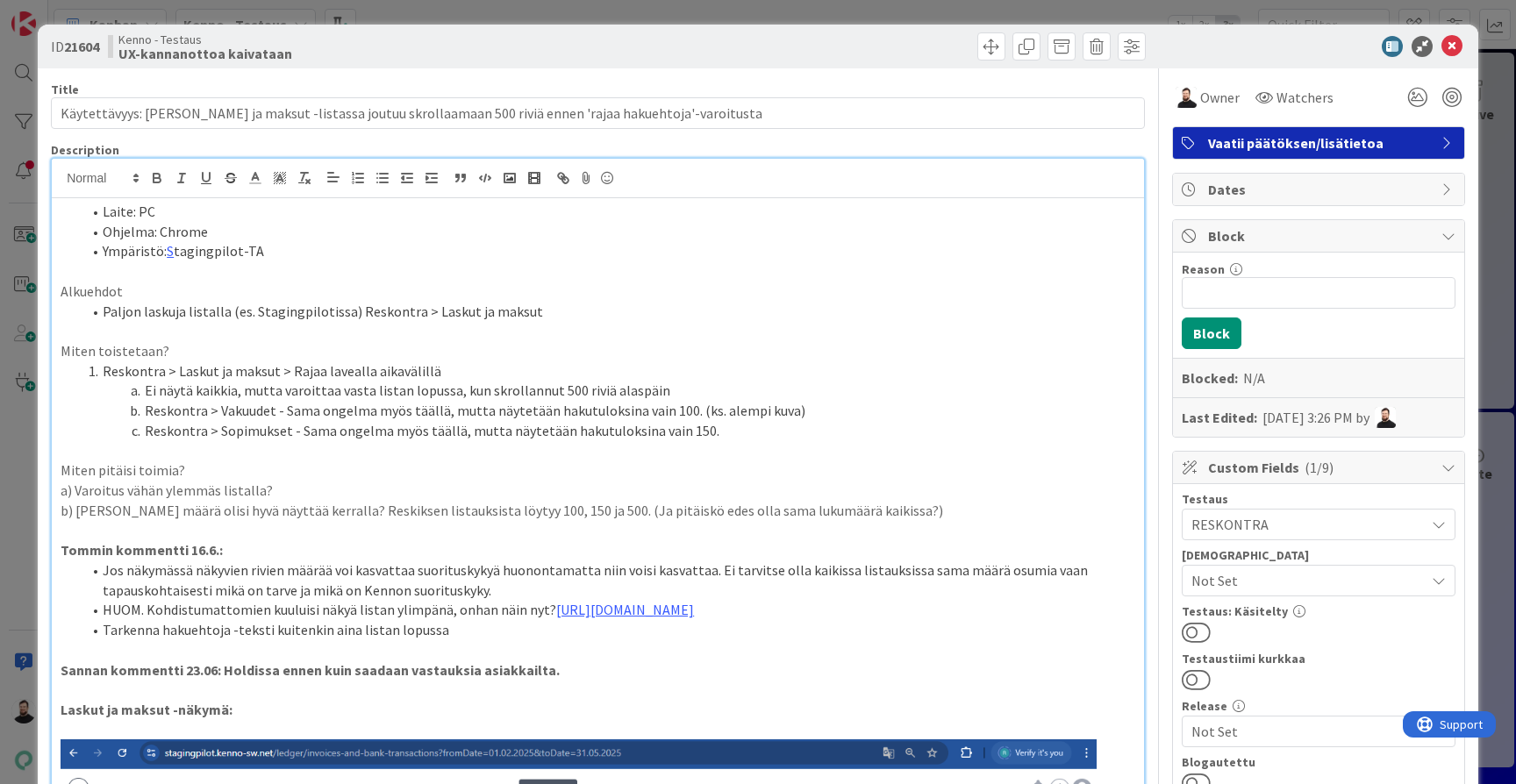
click at [1077, 243] on li "Ympäristö: S tagingpilot-TA" at bounding box center [608, 251] width 1054 height 20
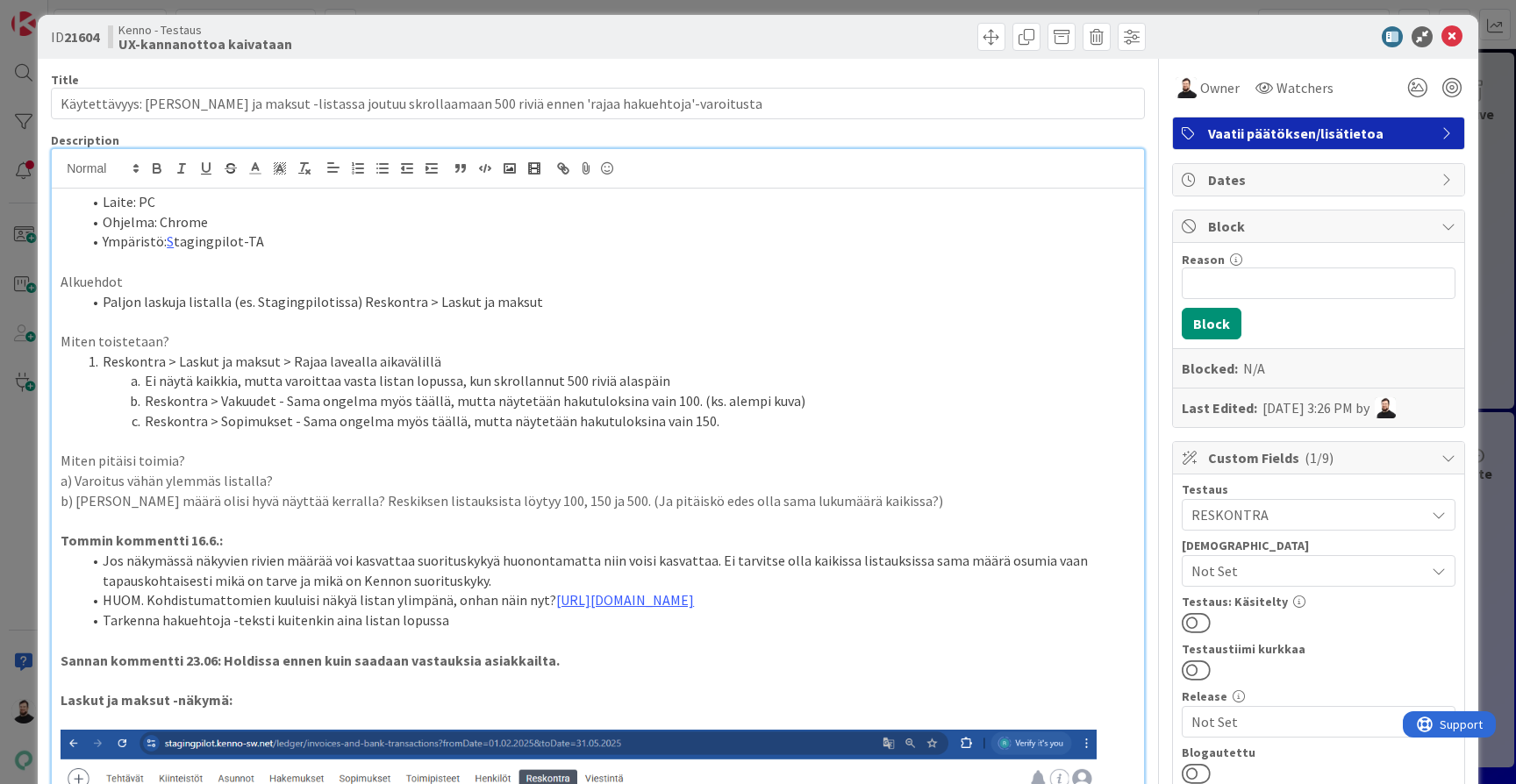
scroll to position [5, 0]
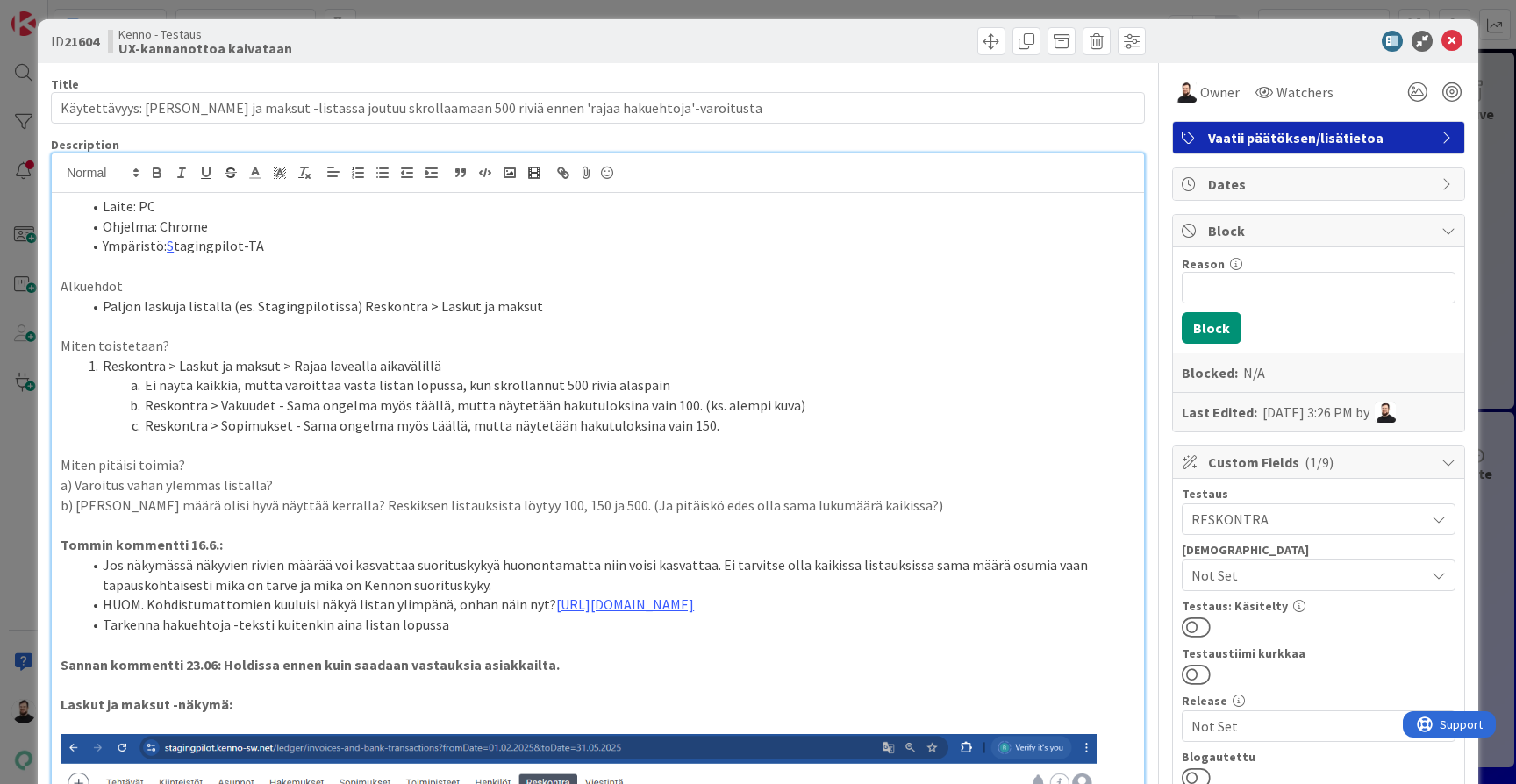
click at [1493, 269] on div "ID 21604 Kenno - Testaus UX-kannanottoa kaivataan Title 106 / 128 Käytettävyys:…" at bounding box center [758, 392] width 1516 height 784
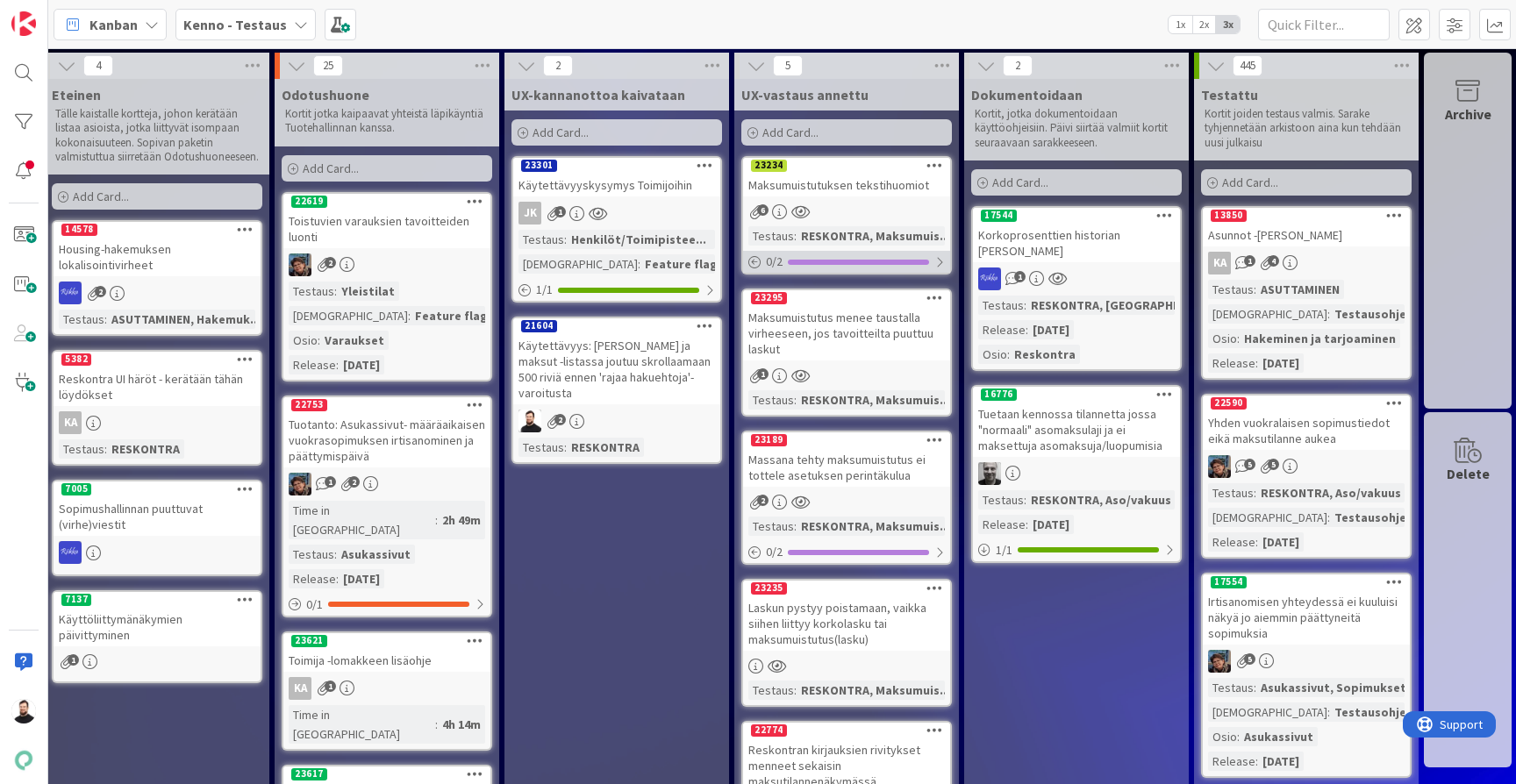
scroll to position [0, 1389]
click at [893, 186] on div "Maksumuistutuksen tekstihuomiot" at bounding box center [846, 185] width 207 height 22
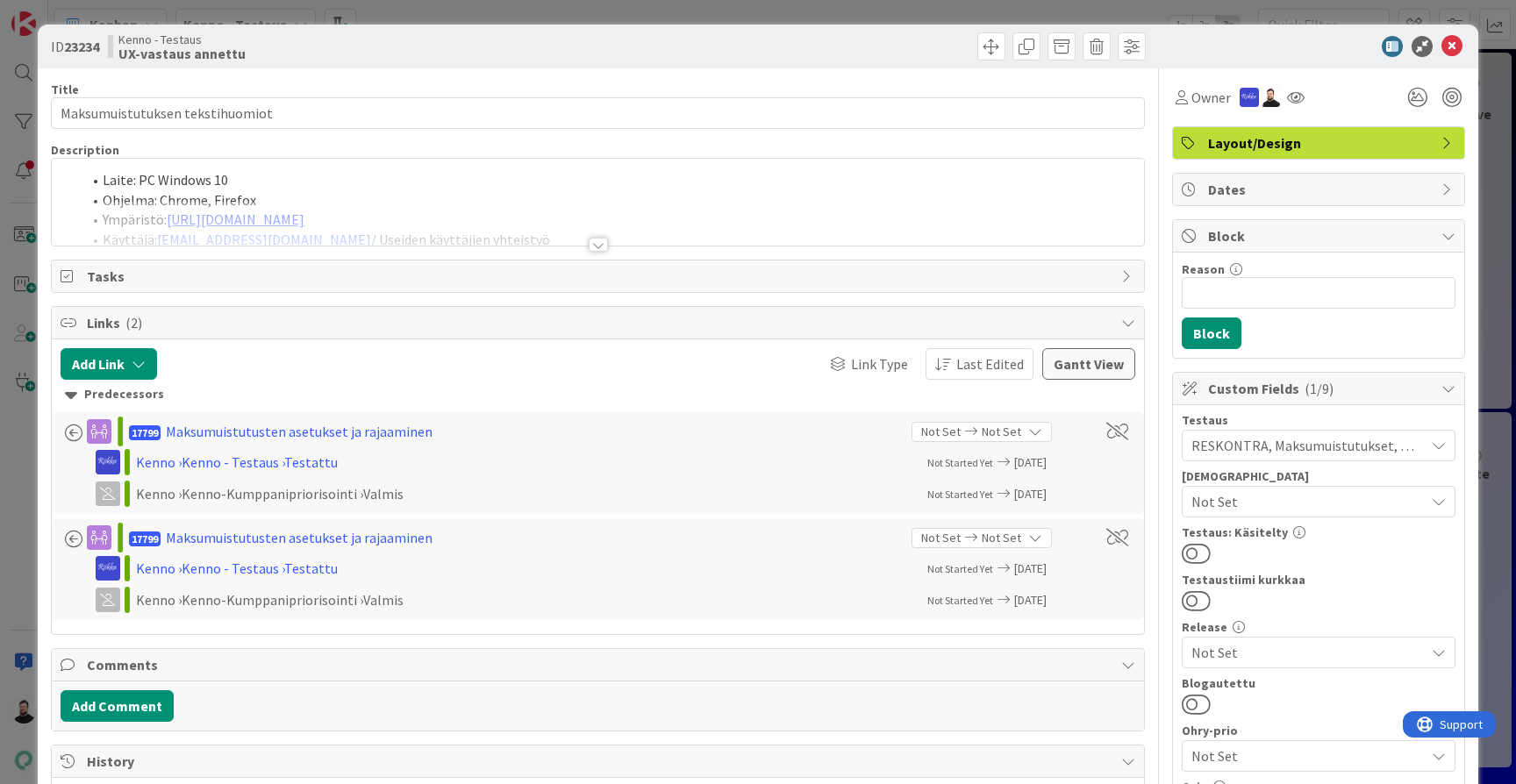
click at [594, 248] on div at bounding box center [599, 245] width 19 height 14
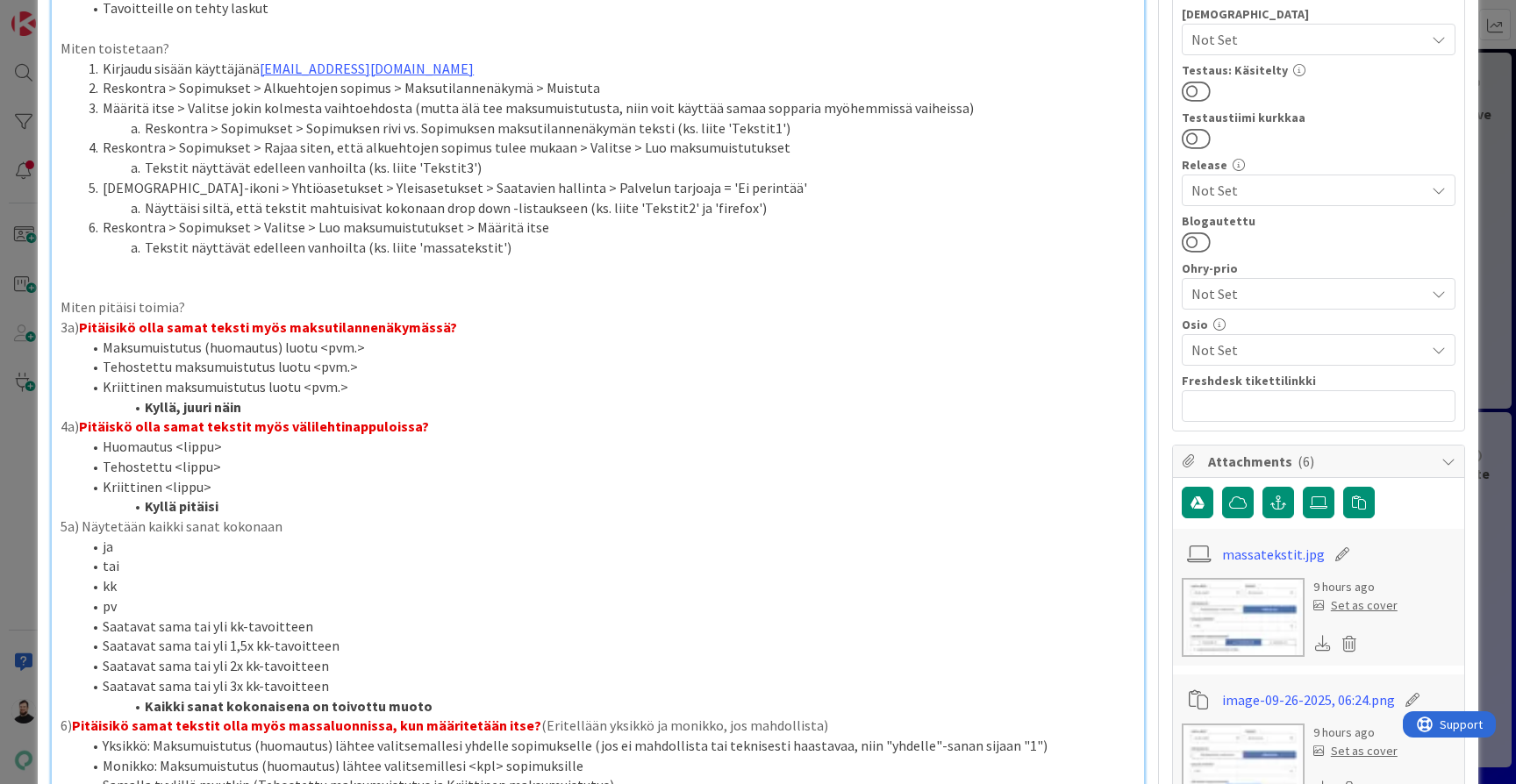
scroll to position [467, 0]
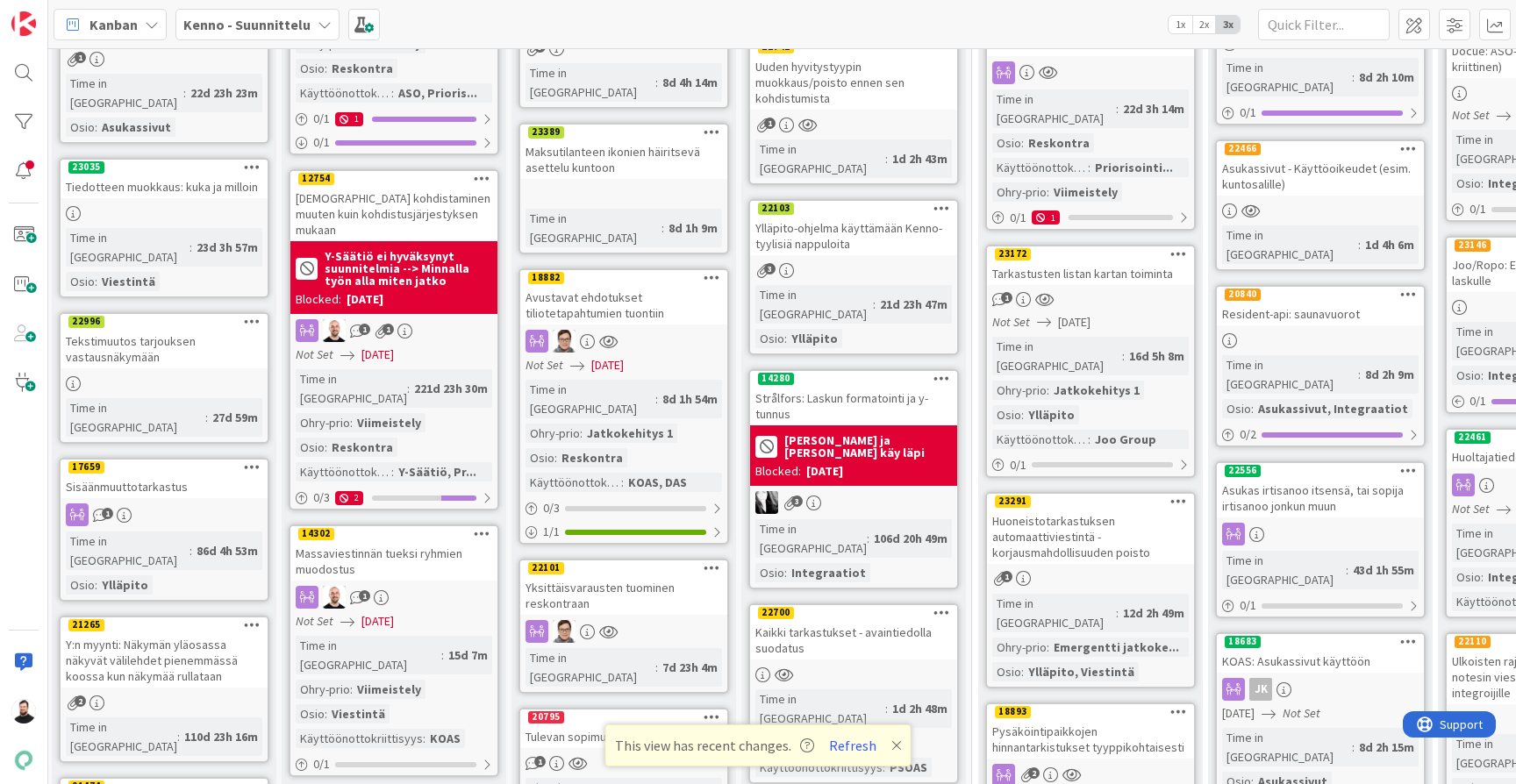
scroll to position [650, 3]
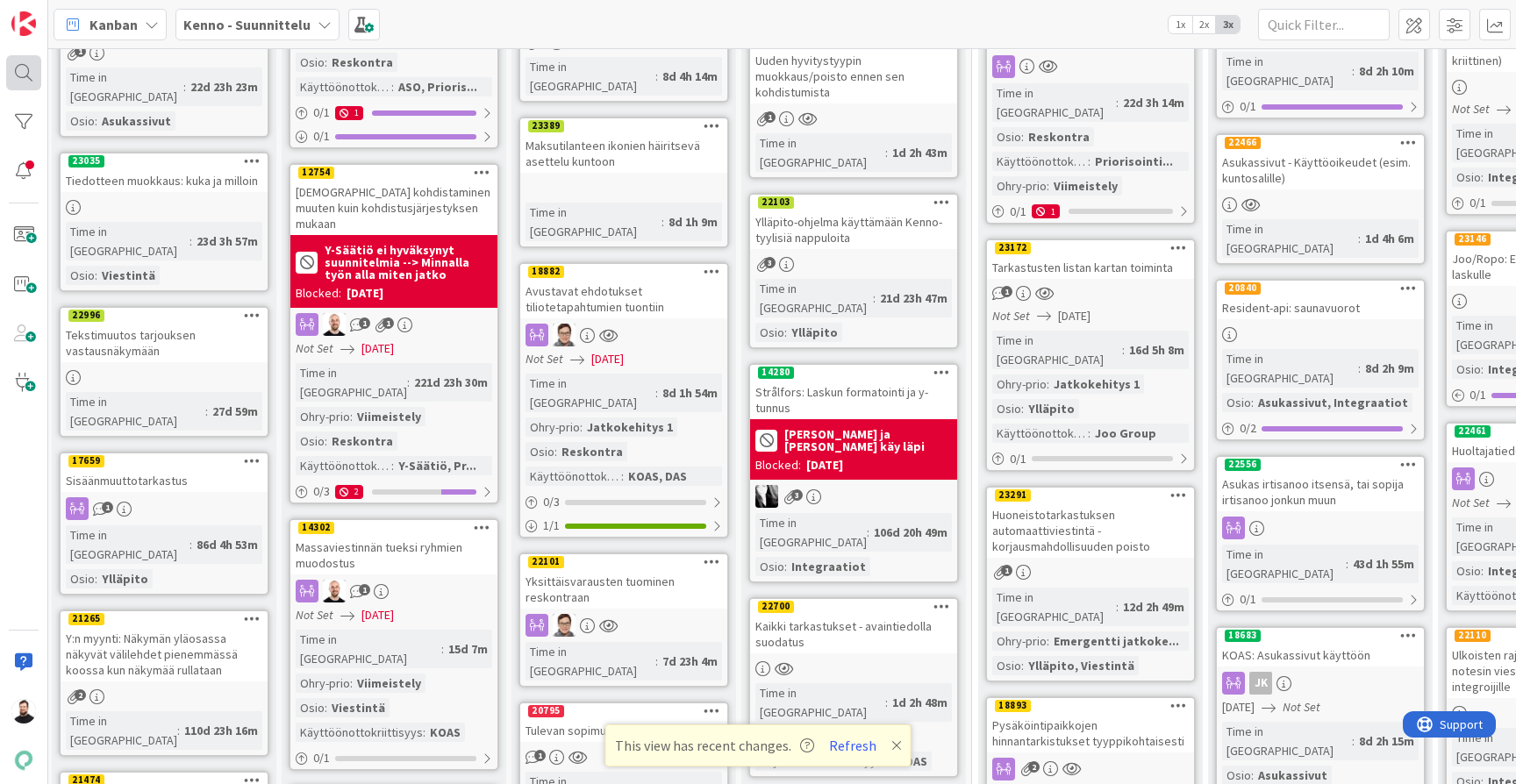
click at [24, 62] on div at bounding box center [23, 73] width 35 height 35
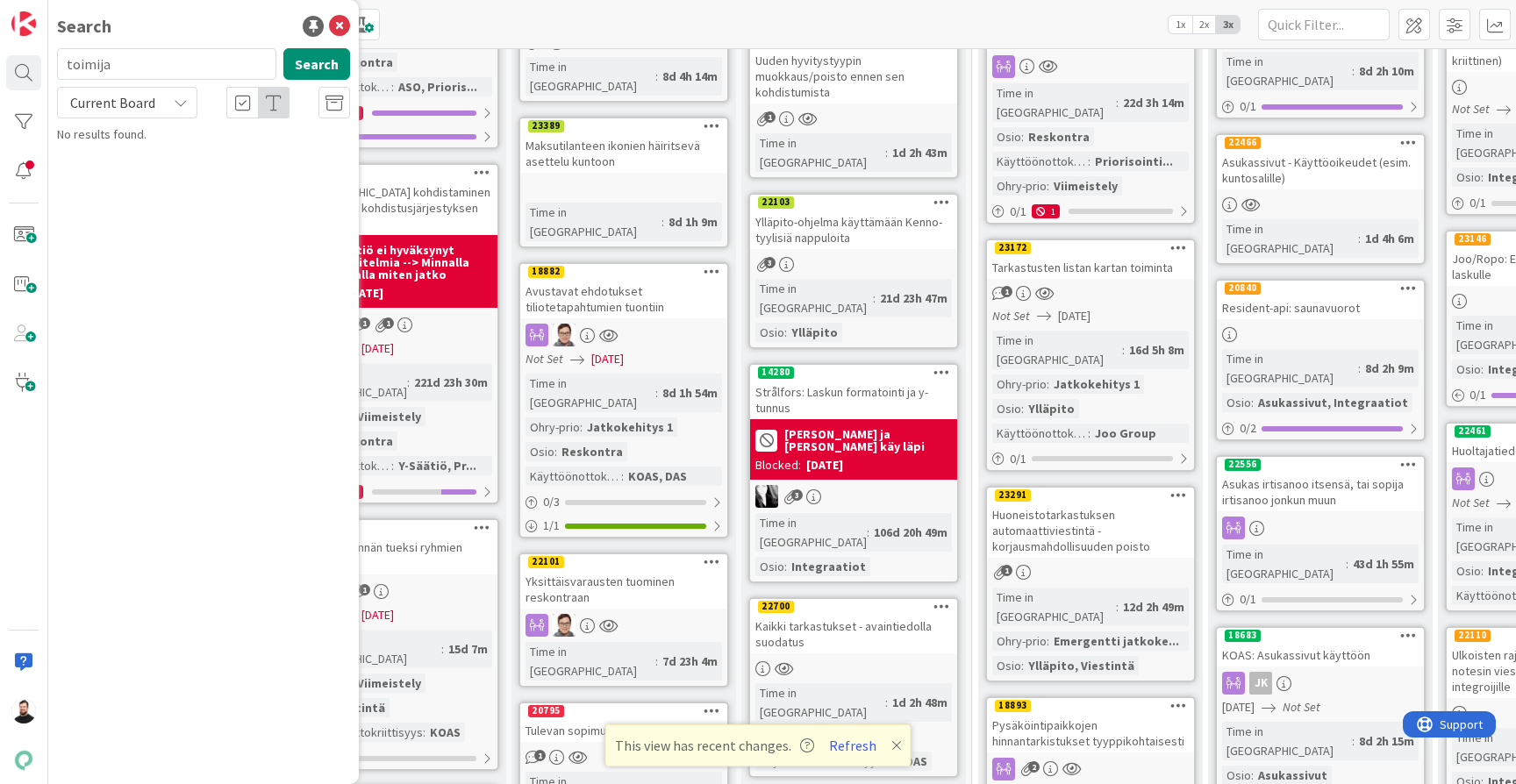
type input "toimija"
click at [146, 107] on span "Current Board" at bounding box center [113, 103] width 86 height 17
click at [118, 163] on span "All Boards" at bounding box center [158, 175] width 183 height 26
click at [231, 150] on span "-lomakkeen lisäohje" at bounding box center [219, 154] width 104 height 16
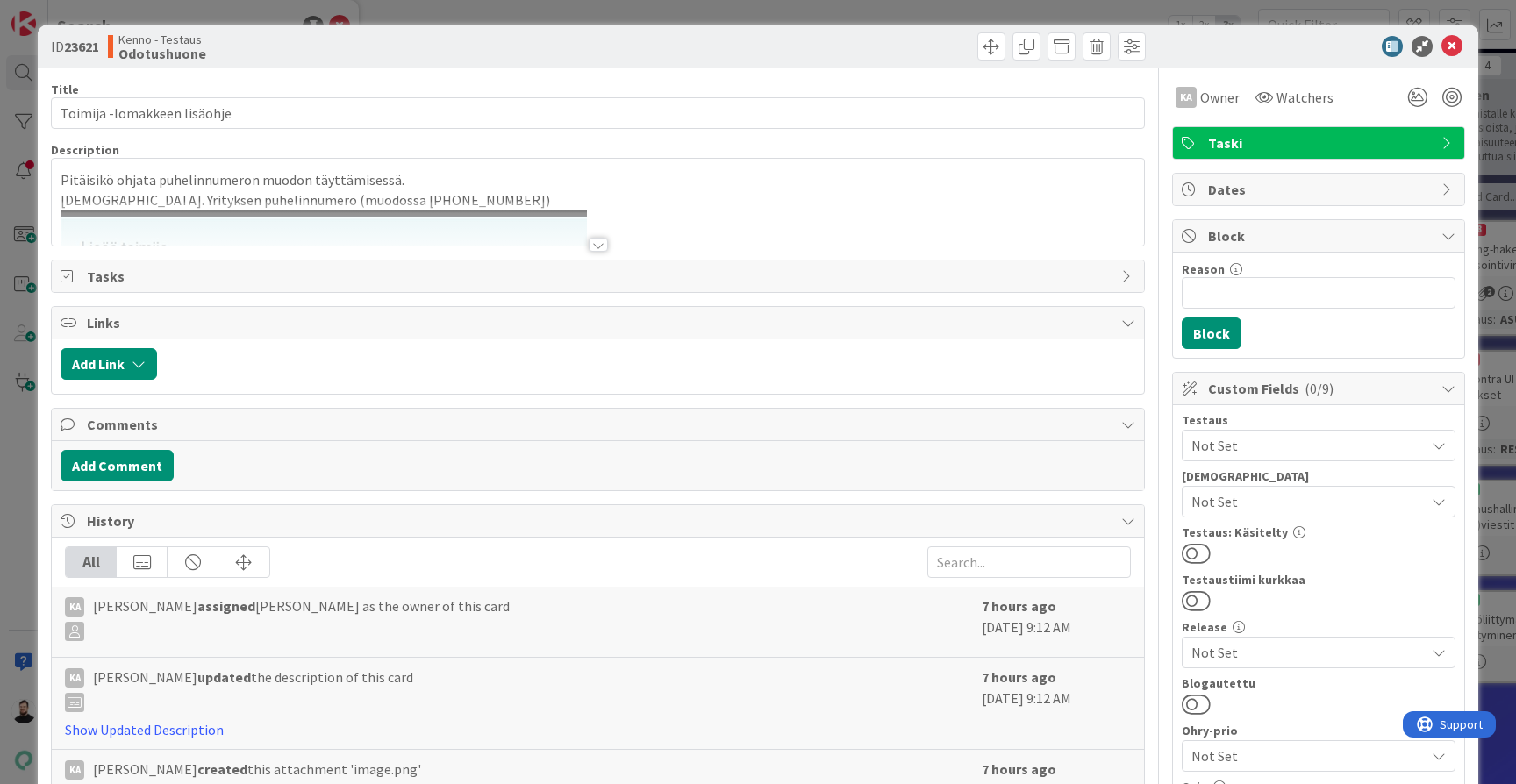
click at [597, 240] on div at bounding box center [599, 245] width 19 height 14
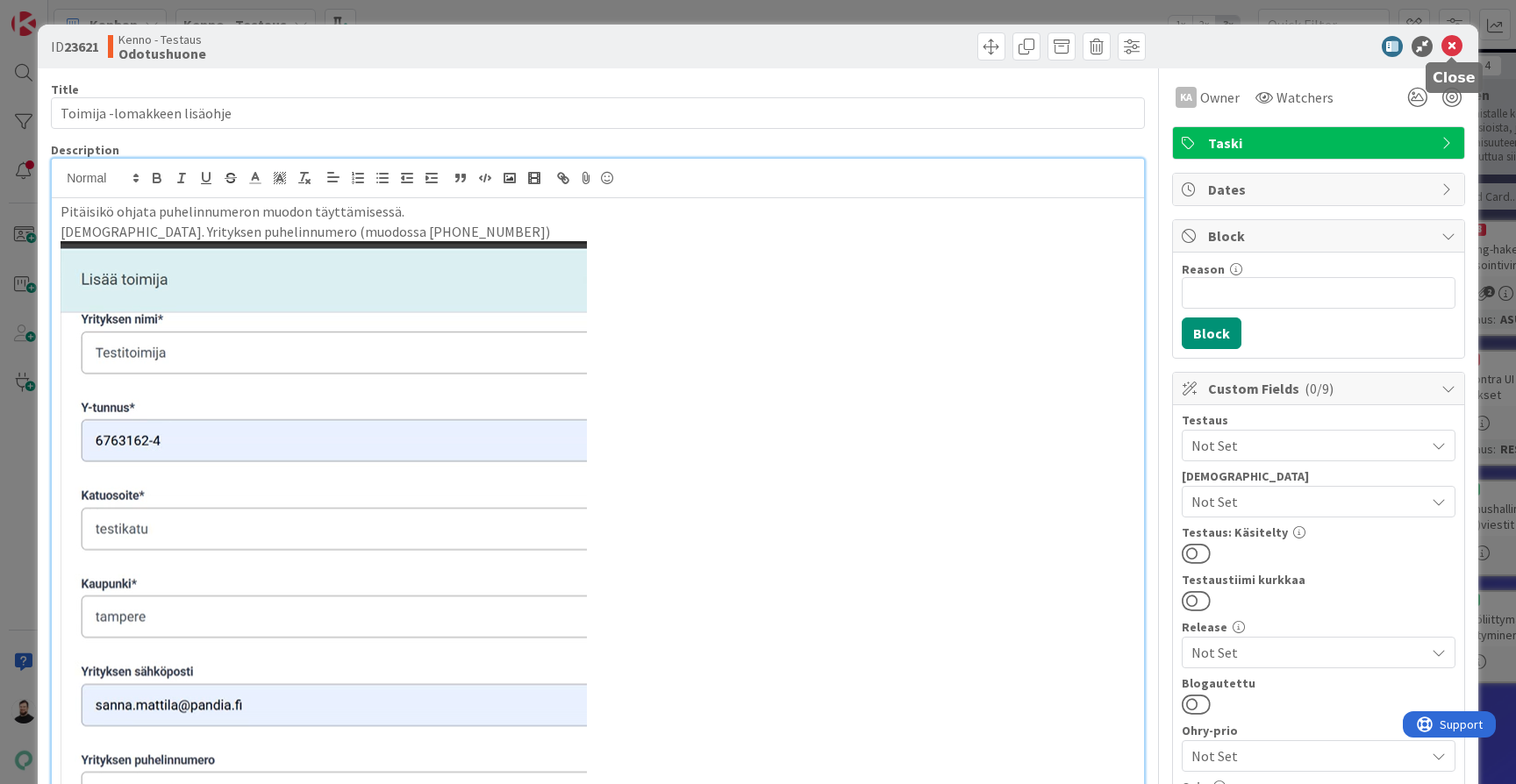
click at [1453, 41] on icon at bounding box center [1453, 47] width 21 height 21
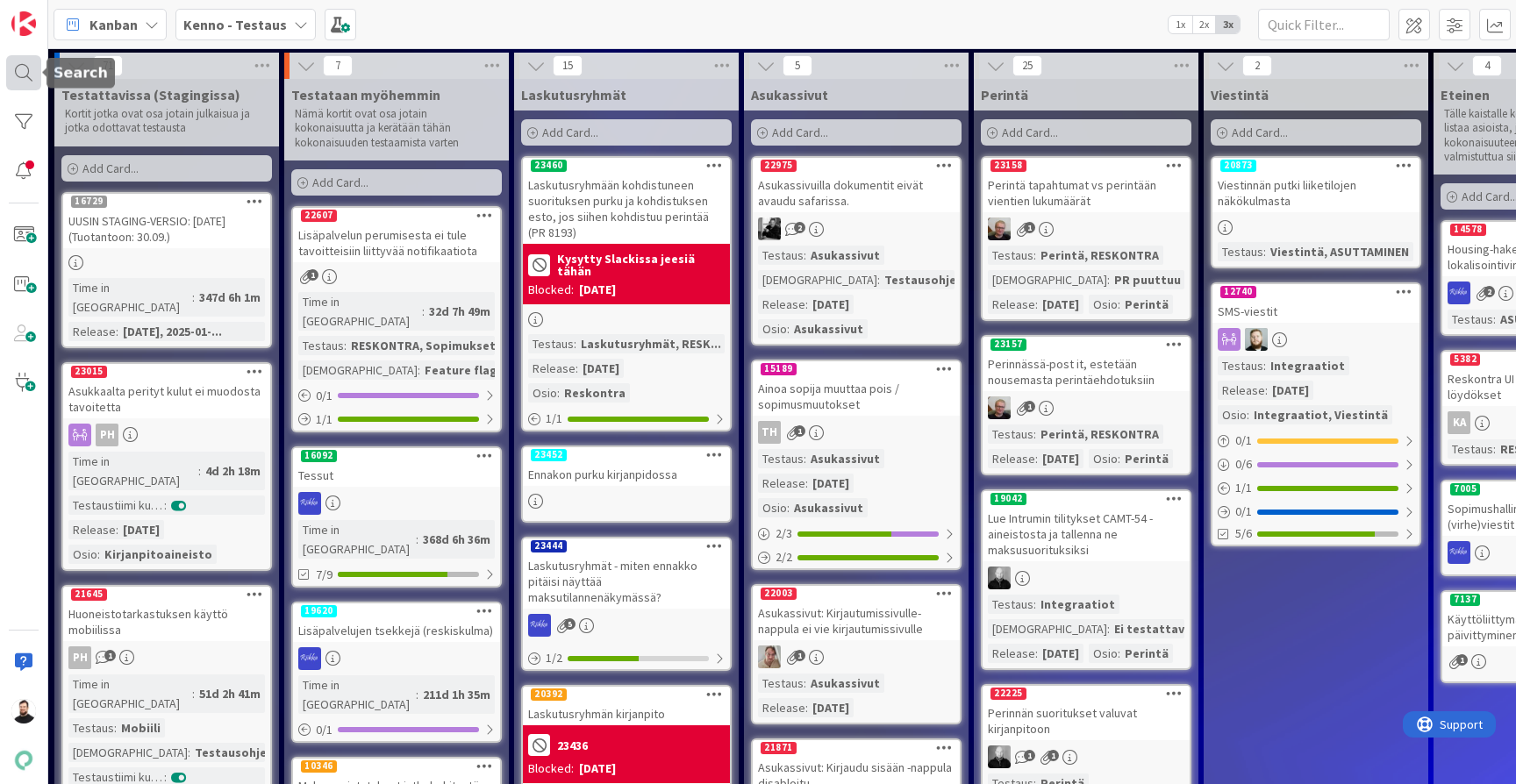
click at [28, 77] on div at bounding box center [23, 73] width 35 height 35
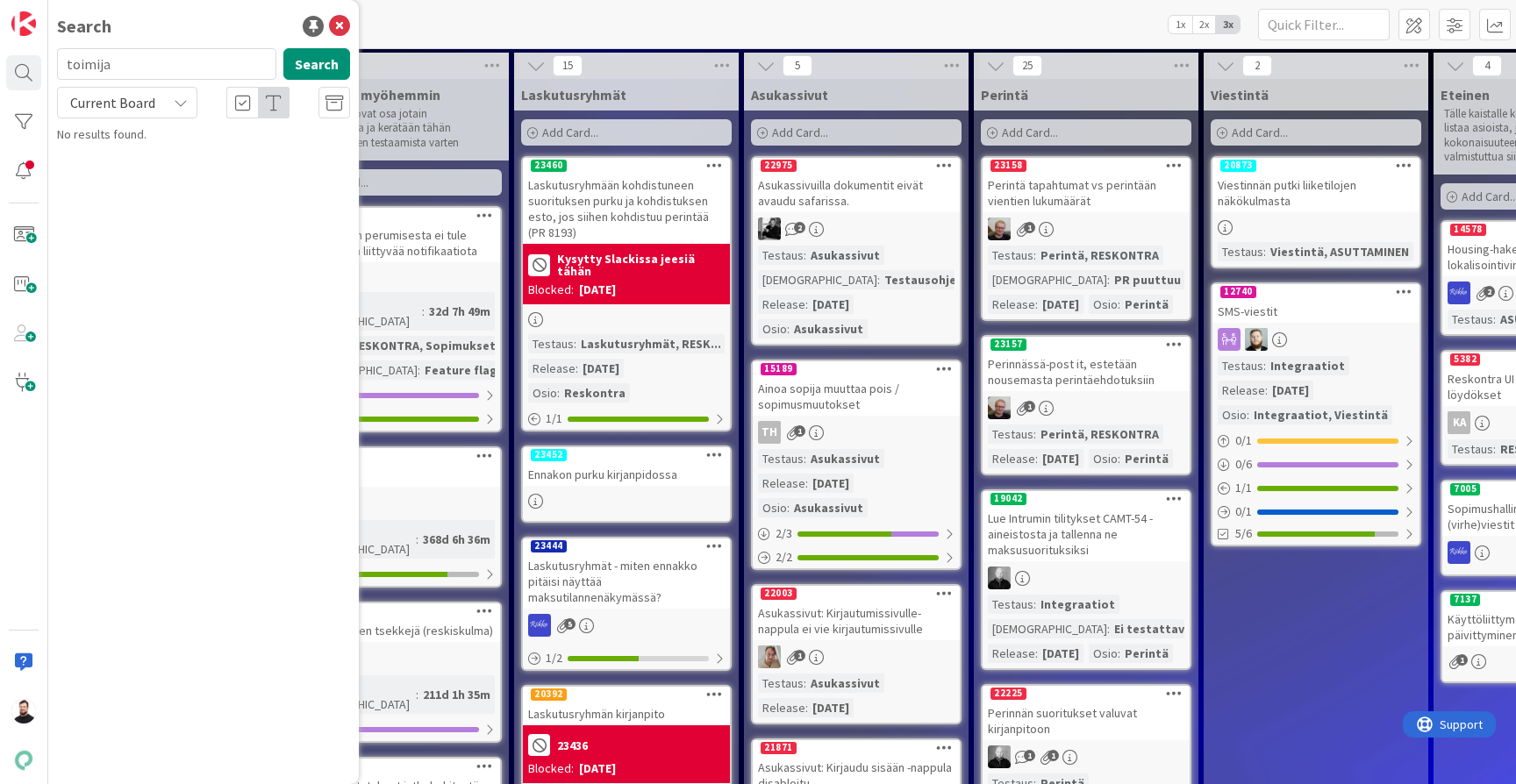
click at [199, 76] on input "toimija" at bounding box center [167, 64] width 220 height 32
type input "t"
type input "j"
type input "toimijat"
click at [114, 99] on span "Current Board" at bounding box center [113, 103] width 86 height 17
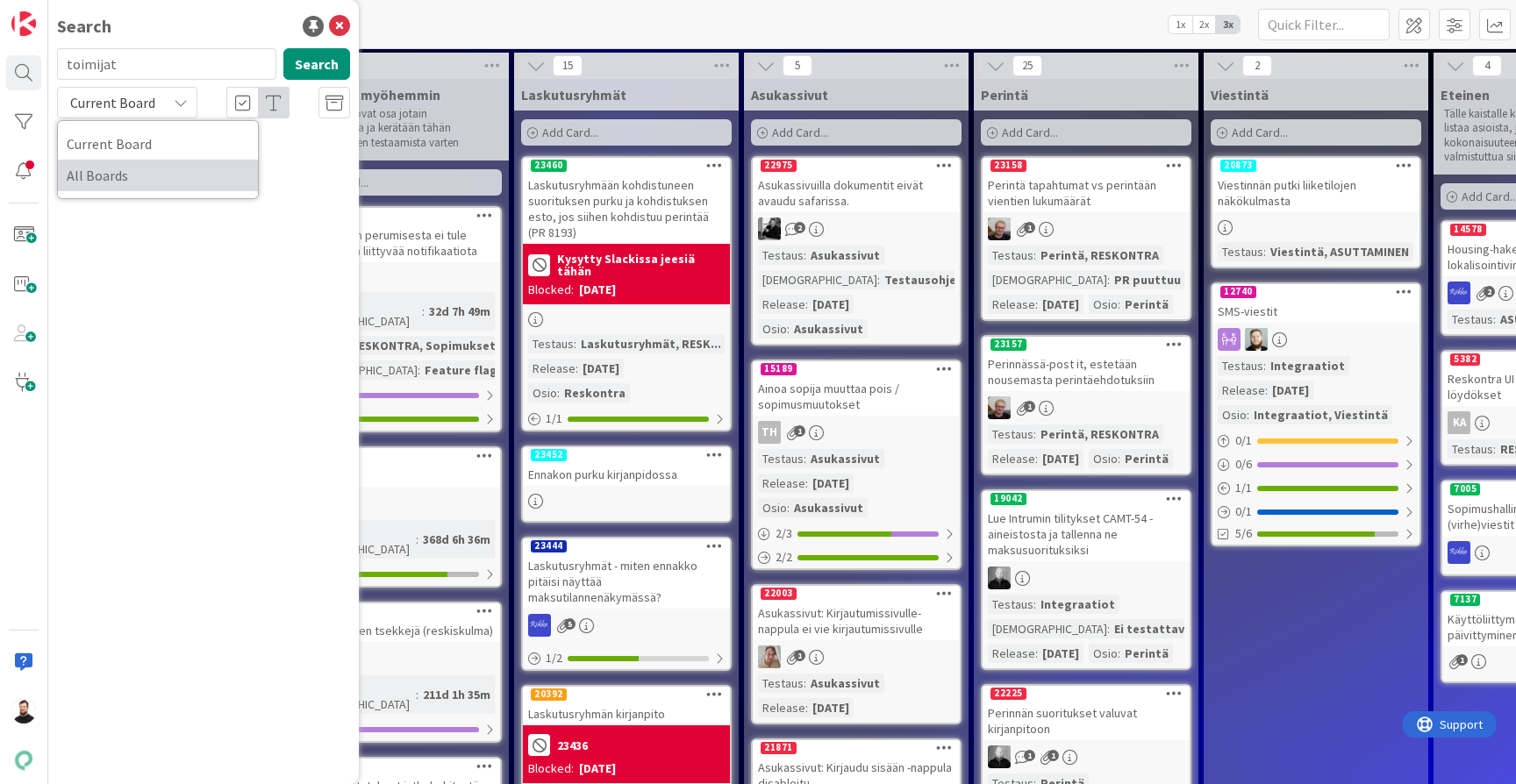
click at [119, 176] on span "All Boards" at bounding box center [158, 175] width 183 height 26
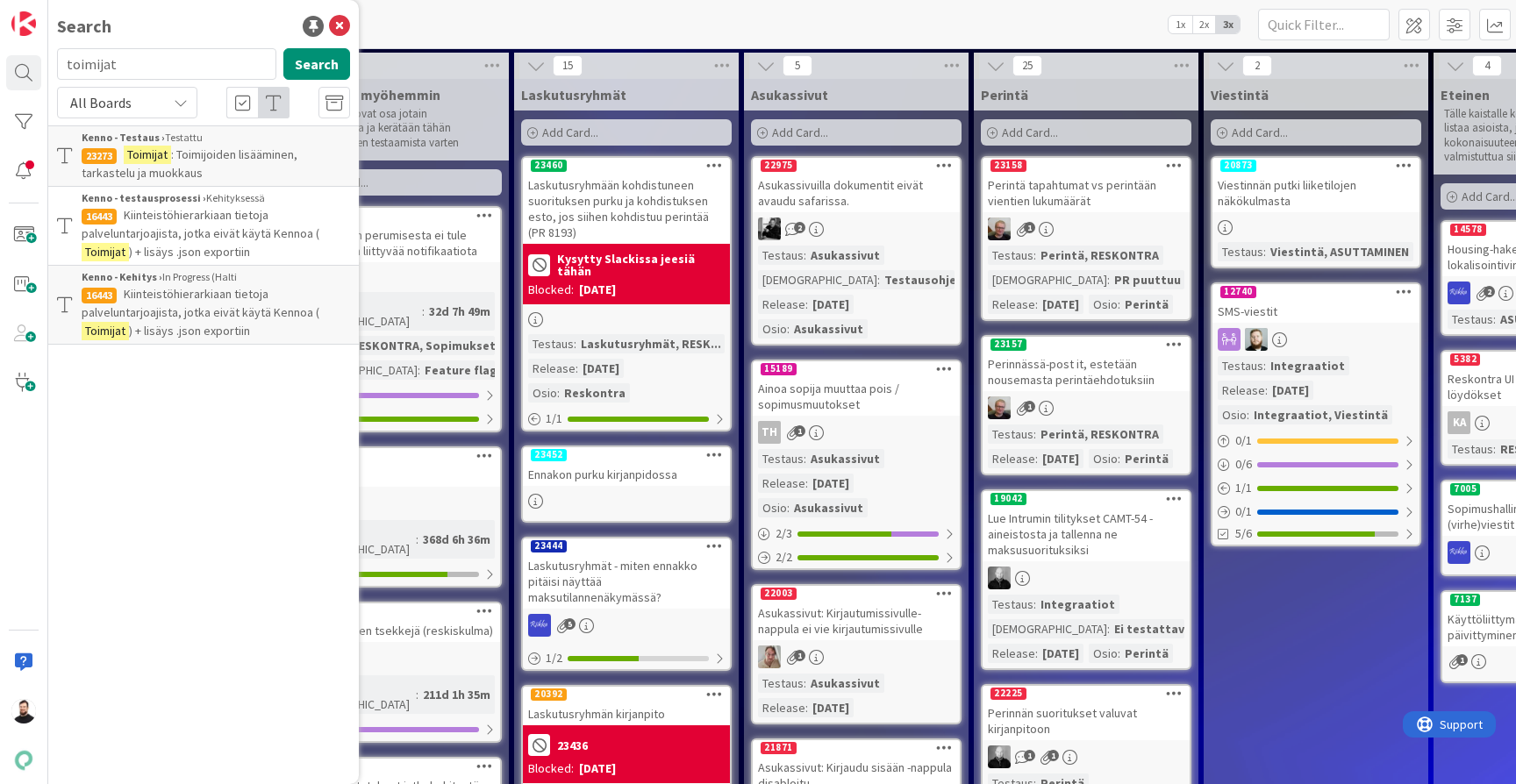
click at [237, 222] on span "Kiinteistöhierarkiaan tietoja palveluntarjoajista, jotka eivät käytä Kennoa (" at bounding box center [200, 223] width 238 height 34
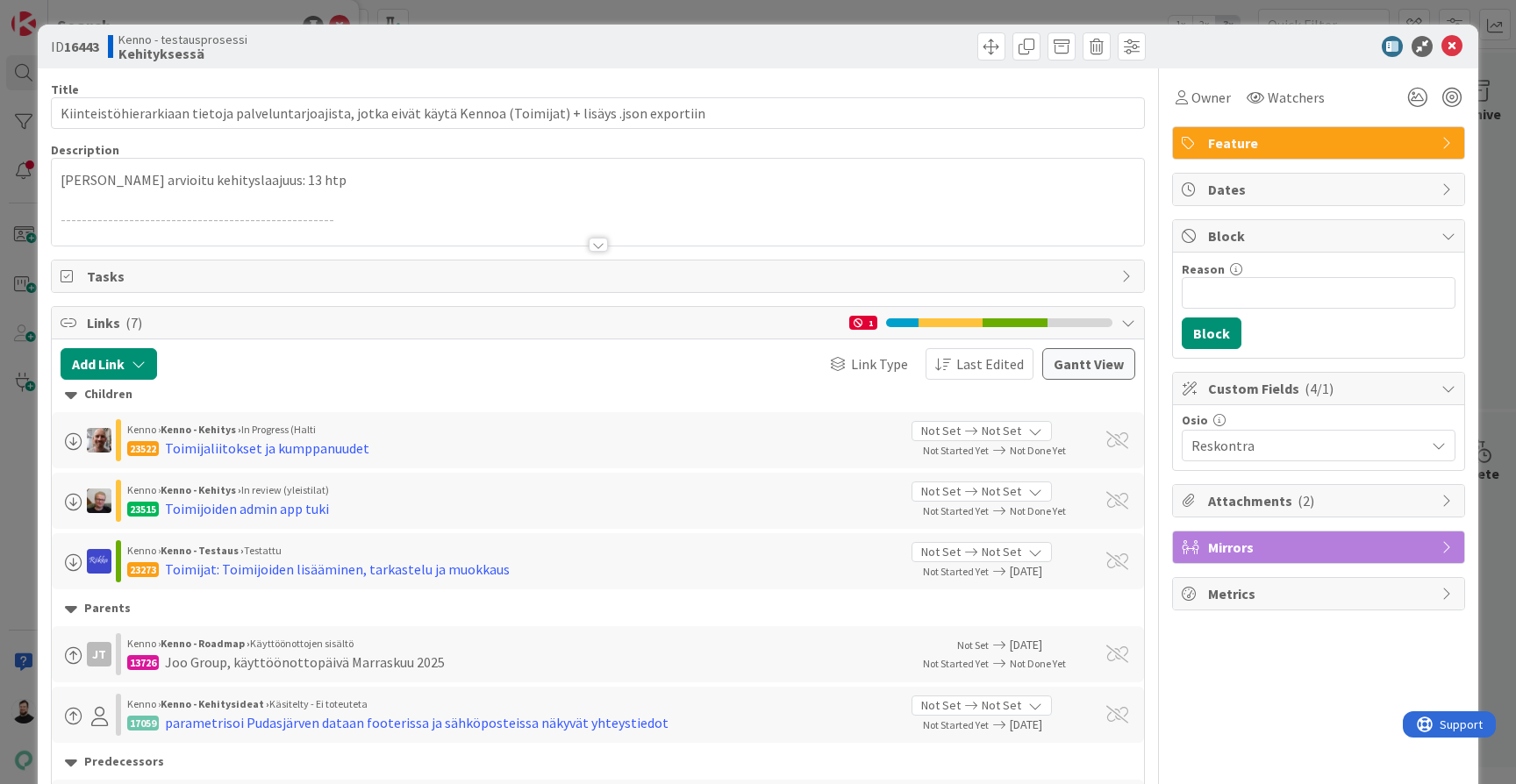
click at [601, 243] on div at bounding box center [599, 245] width 19 height 14
